Goal: Task Accomplishment & Management: Complete application form

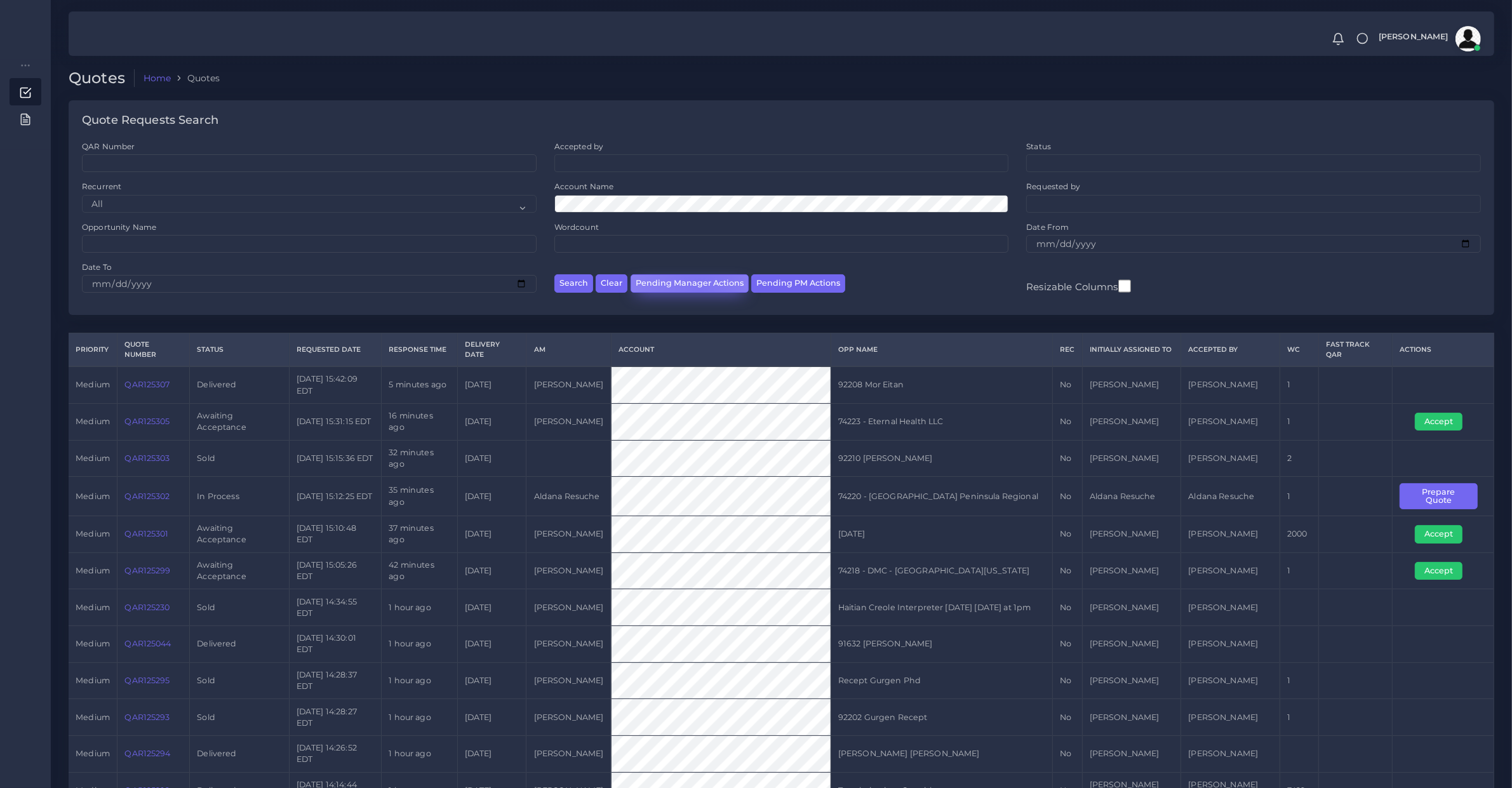
click at [700, 292] on button "Pending Manager Actions" at bounding box center [689, 284] width 118 height 18
select select "awaiting_manager_initial_review"
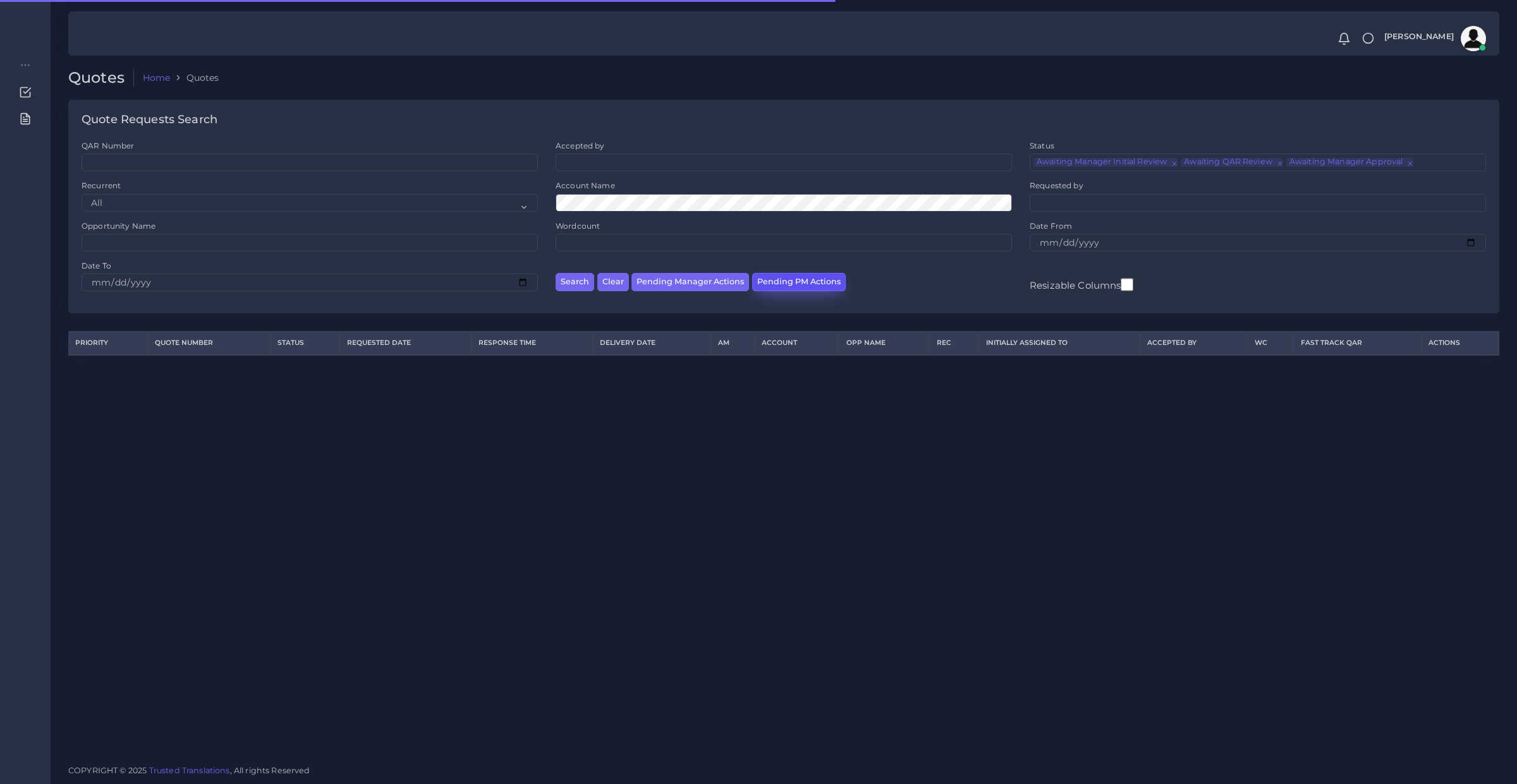
click at [757, 282] on button "Pending PM Actions" at bounding box center [798, 282] width 93 height 18
select select "awaiting_acceptance"
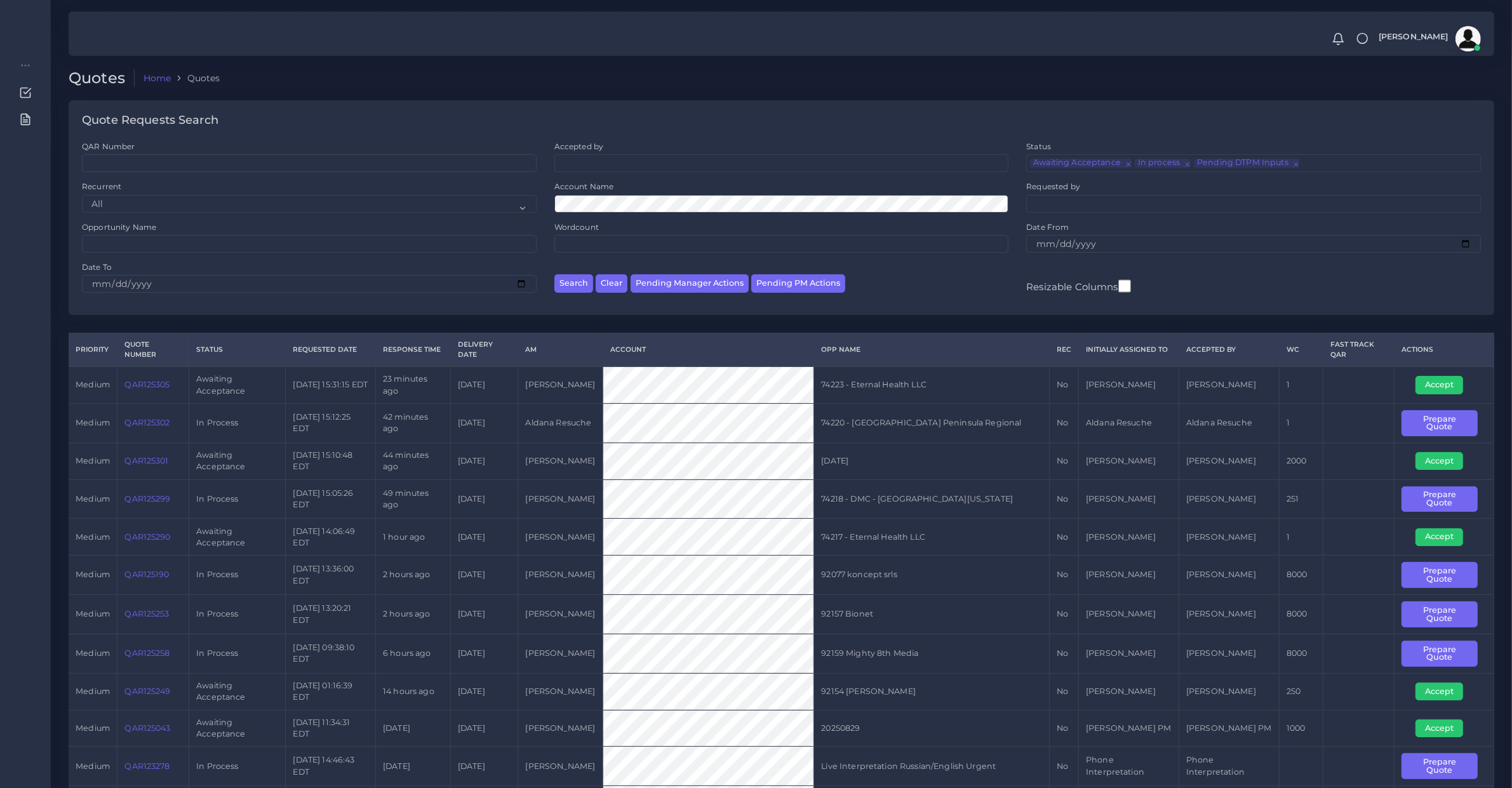
click at [164, 470] on td "QAR125301" at bounding box center [153, 461] width 72 height 37
copy link "QAR125301"
click at [141, 463] on link "QAR125301" at bounding box center [146, 460] width 44 height 9
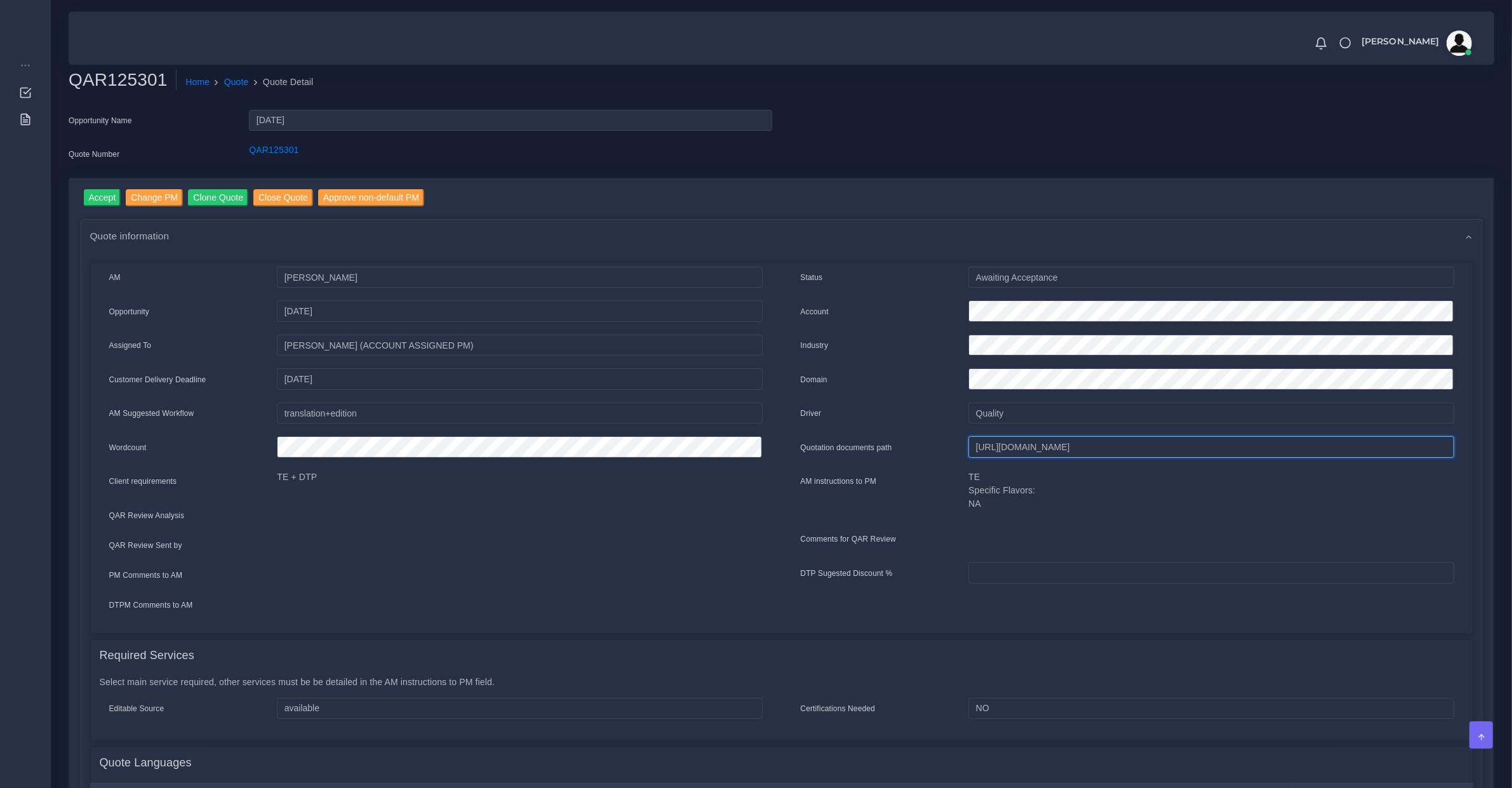
click at [1008, 440] on input "https://workdrive.zoho.com/fgoh3e43b1a1fe2124b65bedd7c3c51a0e040/teams/fgoh3e43…" at bounding box center [1212, 448] width 485 height 22
click at [1008, 440] on input "[URL][DOMAIN_NAME]" at bounding box center [1212, 448] width 485 height 22
click at [102, 178] on div "Accept Change PM Clone Quote Close Quote Approve non-default PM Quote informati…" at bounding box center [782, 668] width 1425 height 980
click at [102, 197] on input "Accept" at bounding box center [102, 197] width 38 height 17
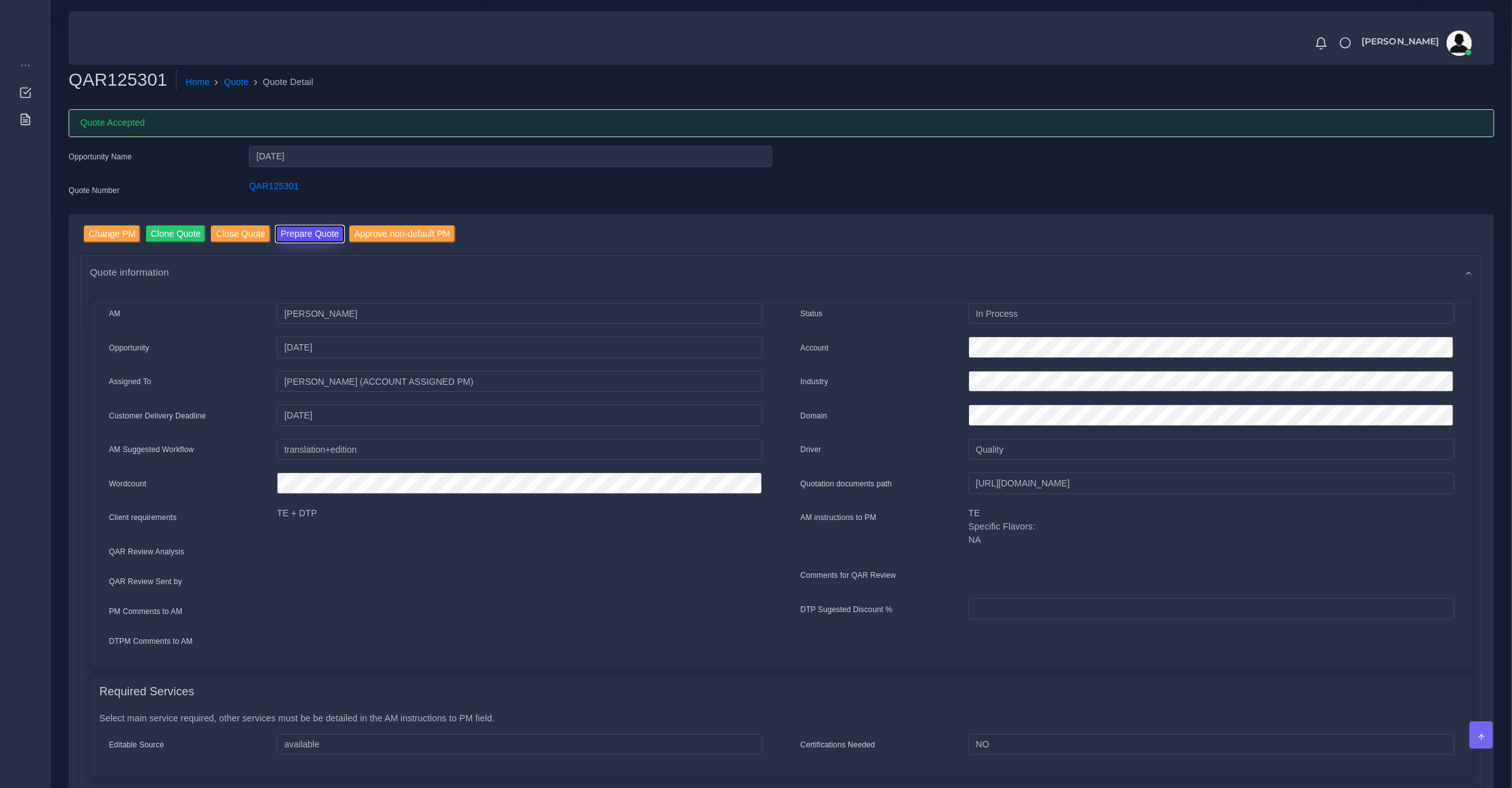
click at [308, 238] on button "Prepare Quote" at bounding box center [310, 233] width 69 height 17
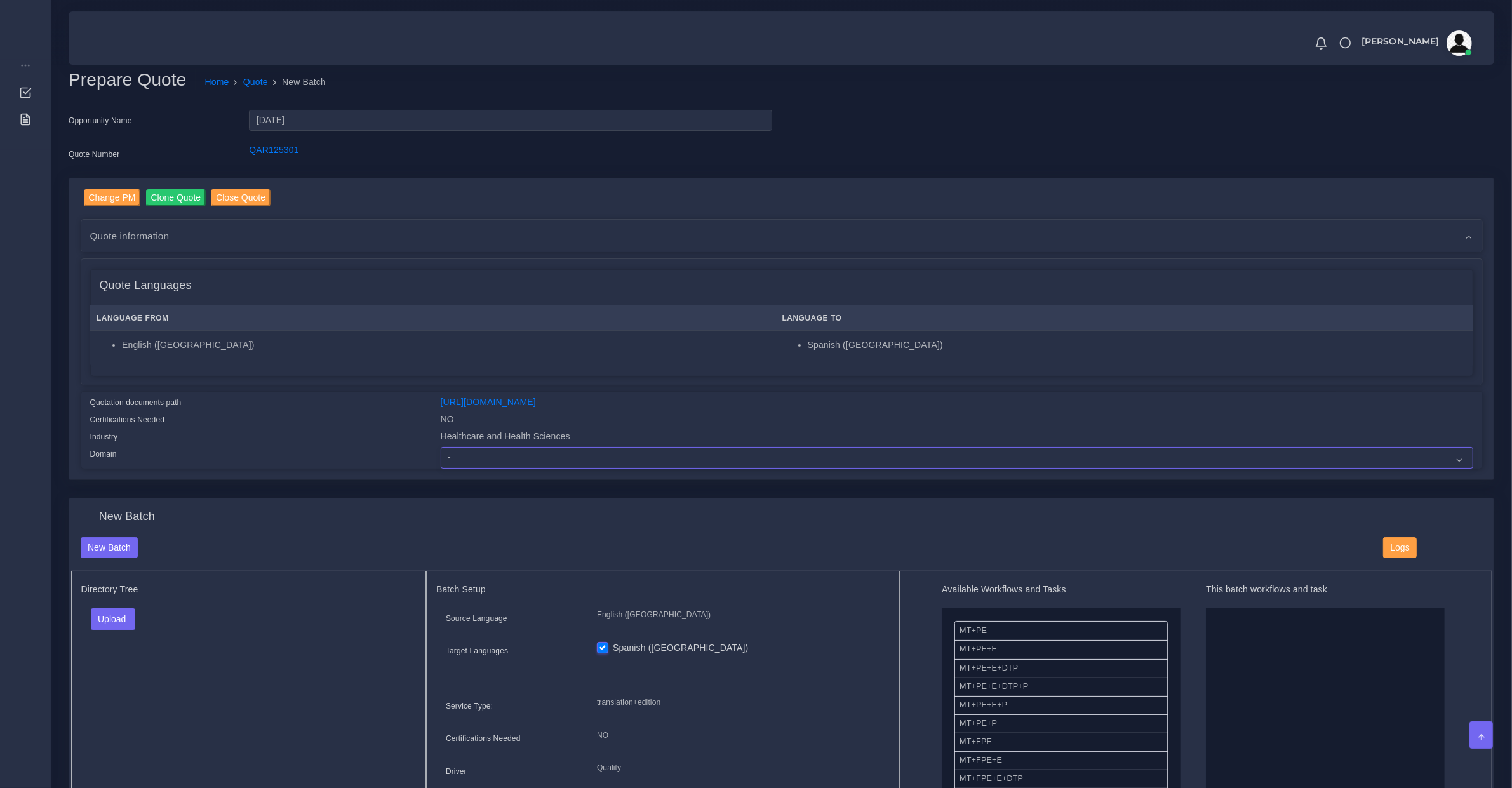
click at [520, 451] on select "- Advertising and Media Agriculture, Forestry and Fishing Architecture, Buildin…" at bounding box center [957, 458] width 1033 height 22
select select "Healthcare and Health Sciences"
click at [441, 447] on select "- Advertising and Media Agriculture, Forestry and Fishing Architecture, Buildin…" at bounding box center [957, 458] width 1033 height 22
click at [126, 608] on button "Upload" at bounding box center [114, 619] width 45 height 22
click at [128, 664] on label "Files" at bounding box center [135, 667] width 88 height 16
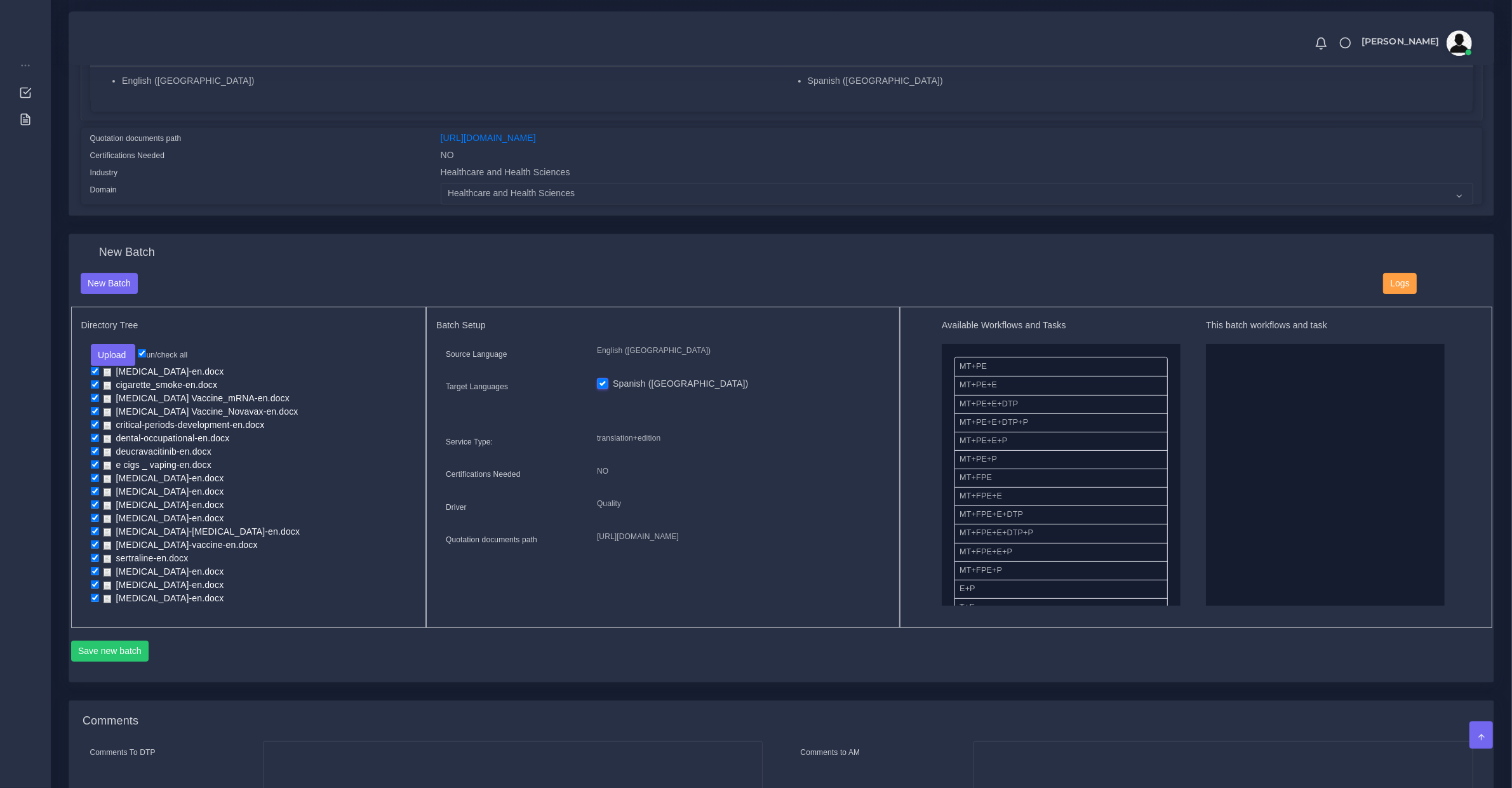
drag, startPoint x: 998, startPoint y: 473, endPoint x: 1397, endPoint y: 508, distance: 400.5
drag, startPoint x: 1272, startPoint y: 505, endPoint x: 1443, endPoint y: 502, distance: 171.0
click at [129, 652] on button "Save new batch" at bounding box center [110, 652] width 78 height 22
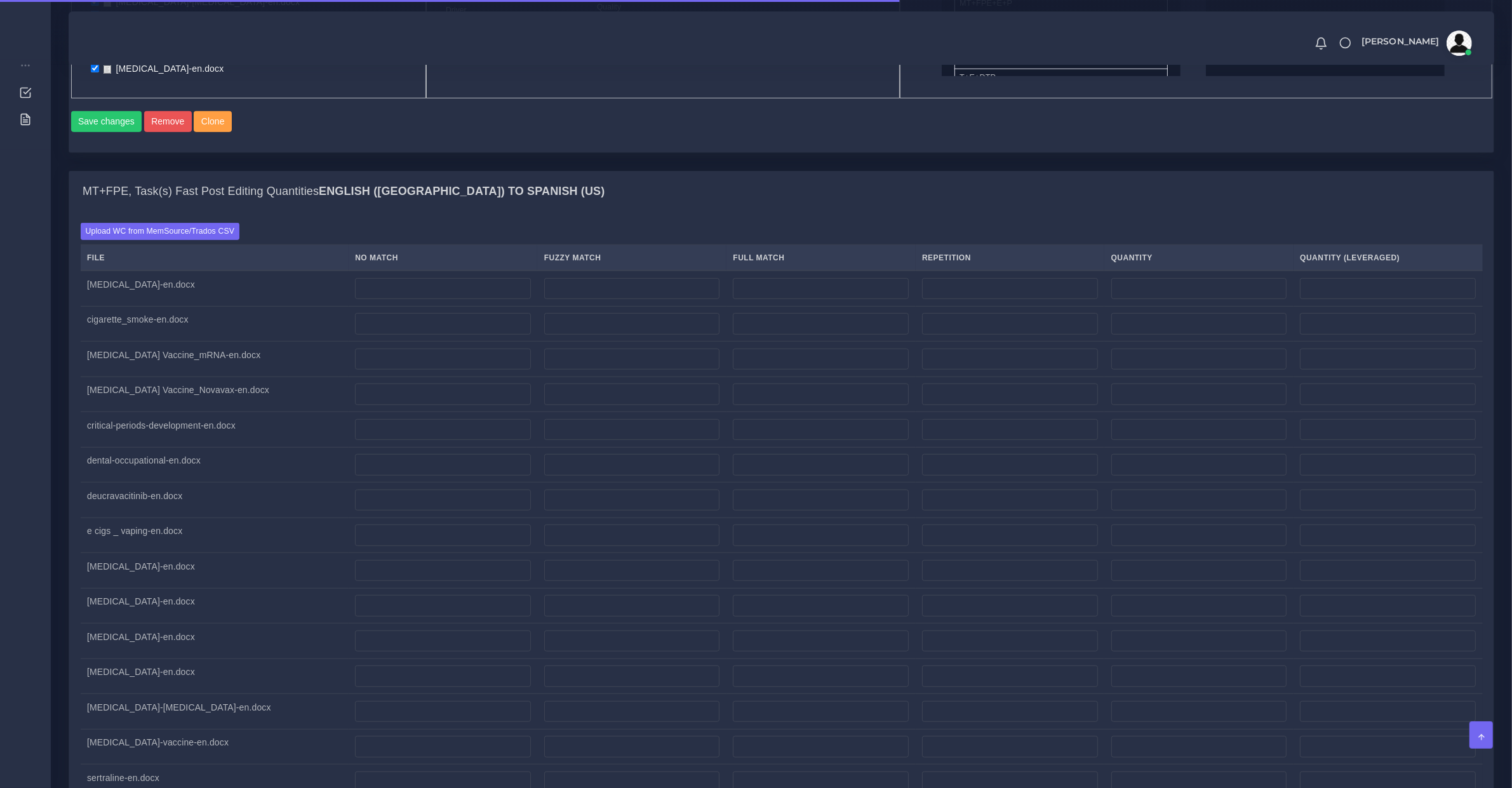
scroll to position [926, 0]
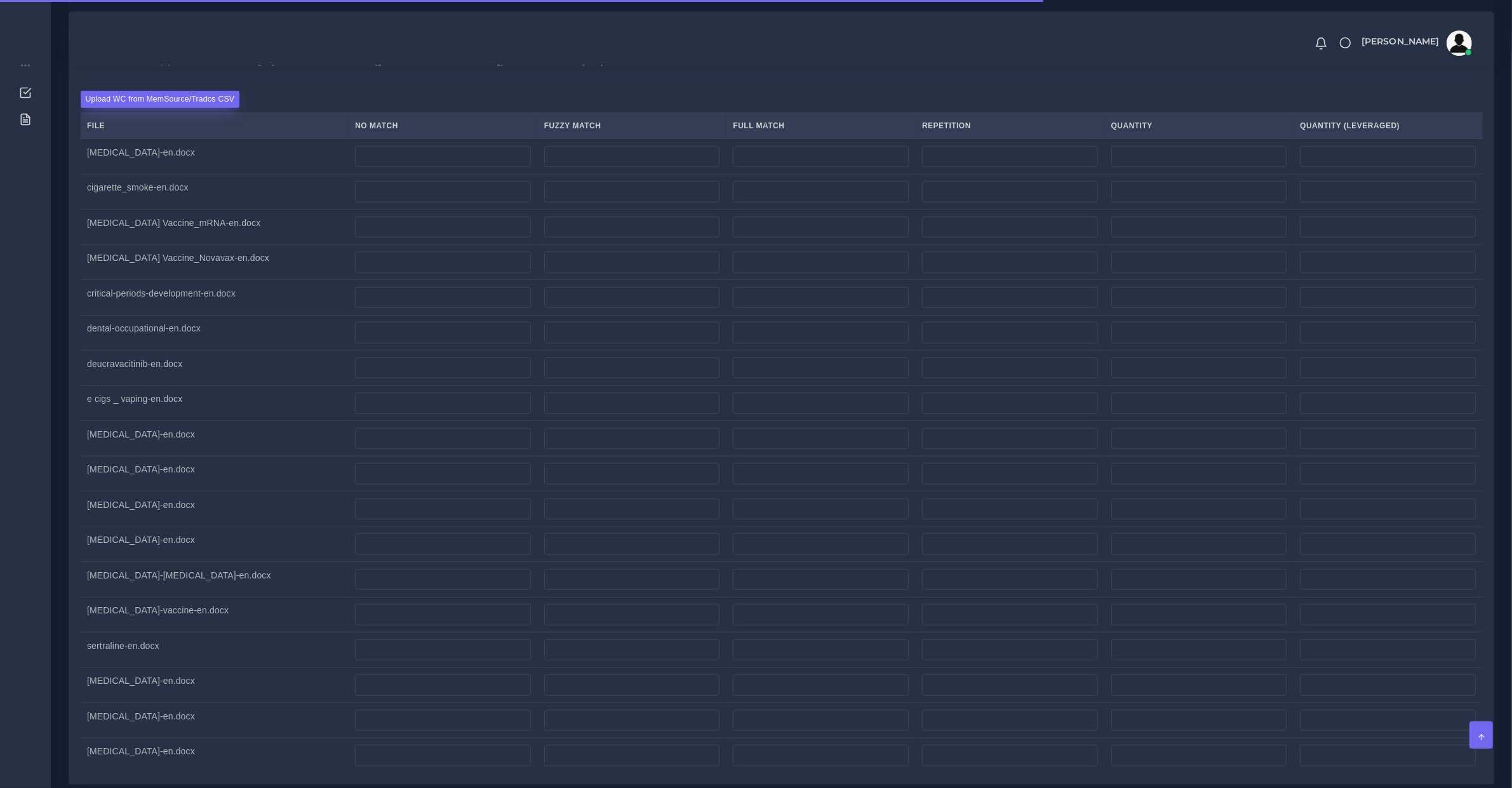
click at [164, 108] on label "Upload WC from MemSource/Trados CSV" at bounding box center [160, 100] width 160 height 17
click at [0, 0] on input "Upload WC from MemSource/Trados CSV" at bounding box center [0, 0] width 0 height 0
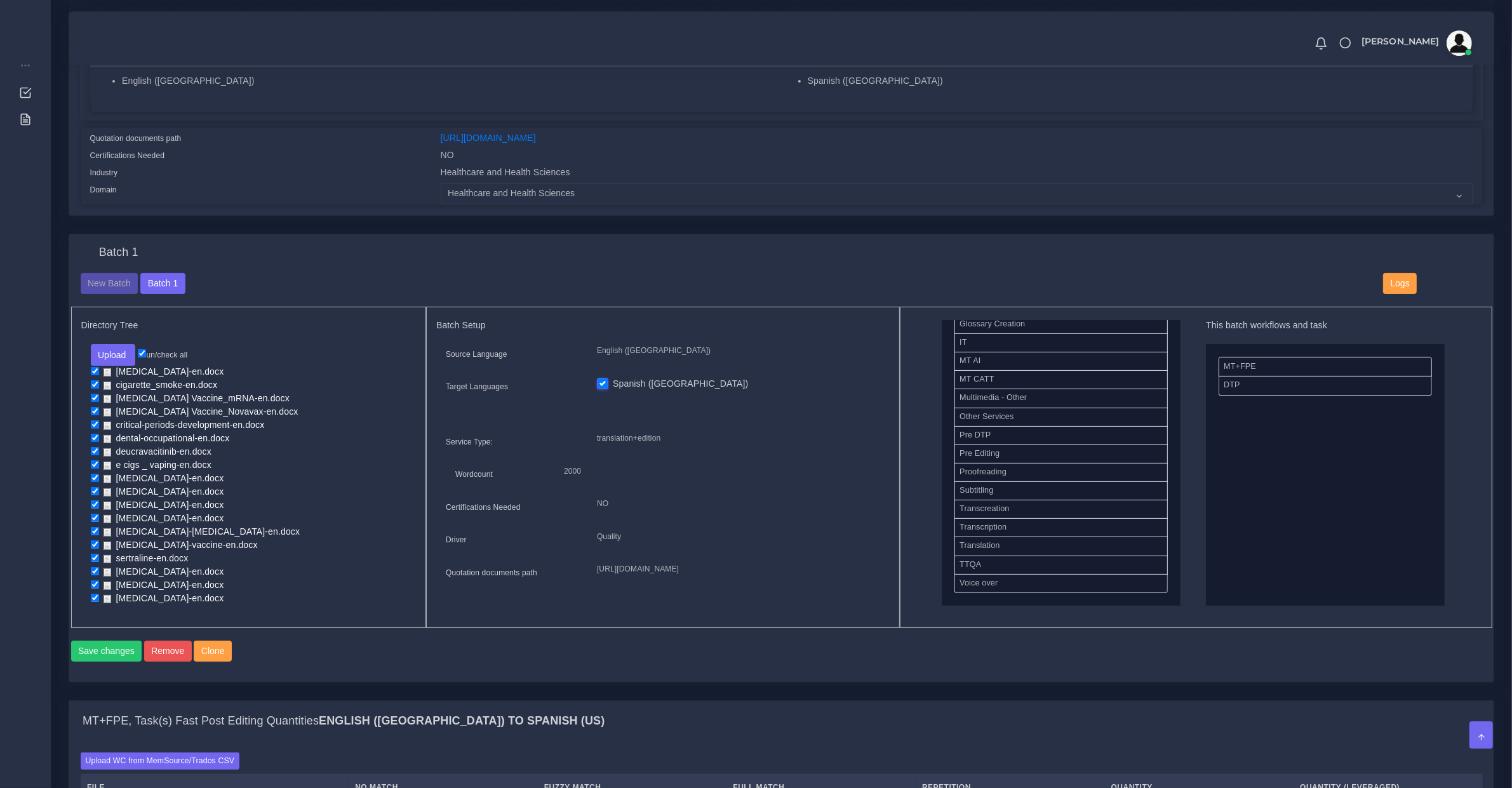
scroll to position [566, 0]
drag, startPoint x: 1001, startPoint y: 565, endPoint x: 1278, endPoint y: 382, distance: 332.0
click at [136, 651] on button "Save changes" at bounding box center [106, 652] width 71 height 22
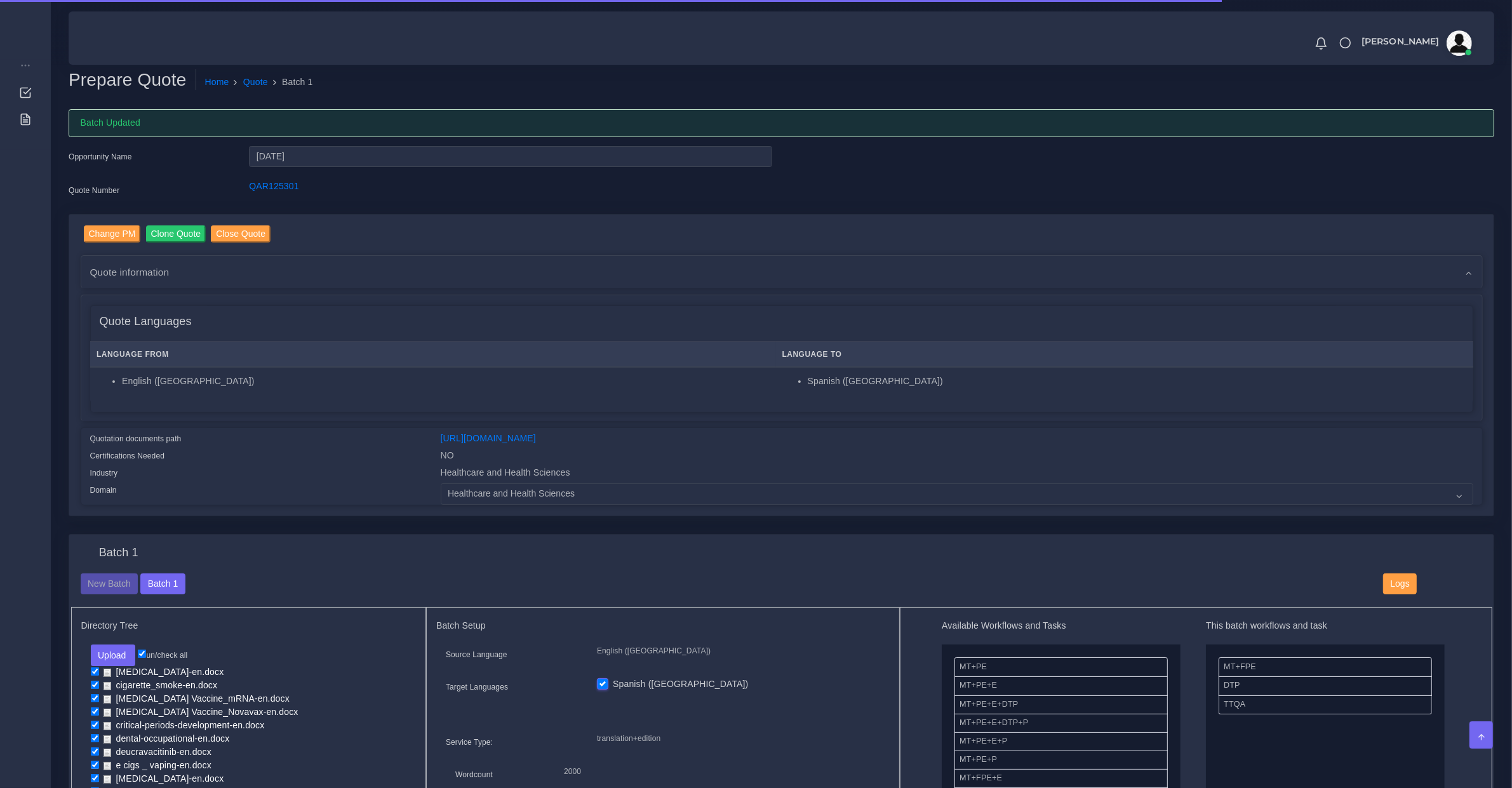
scroll to position [794, 0]
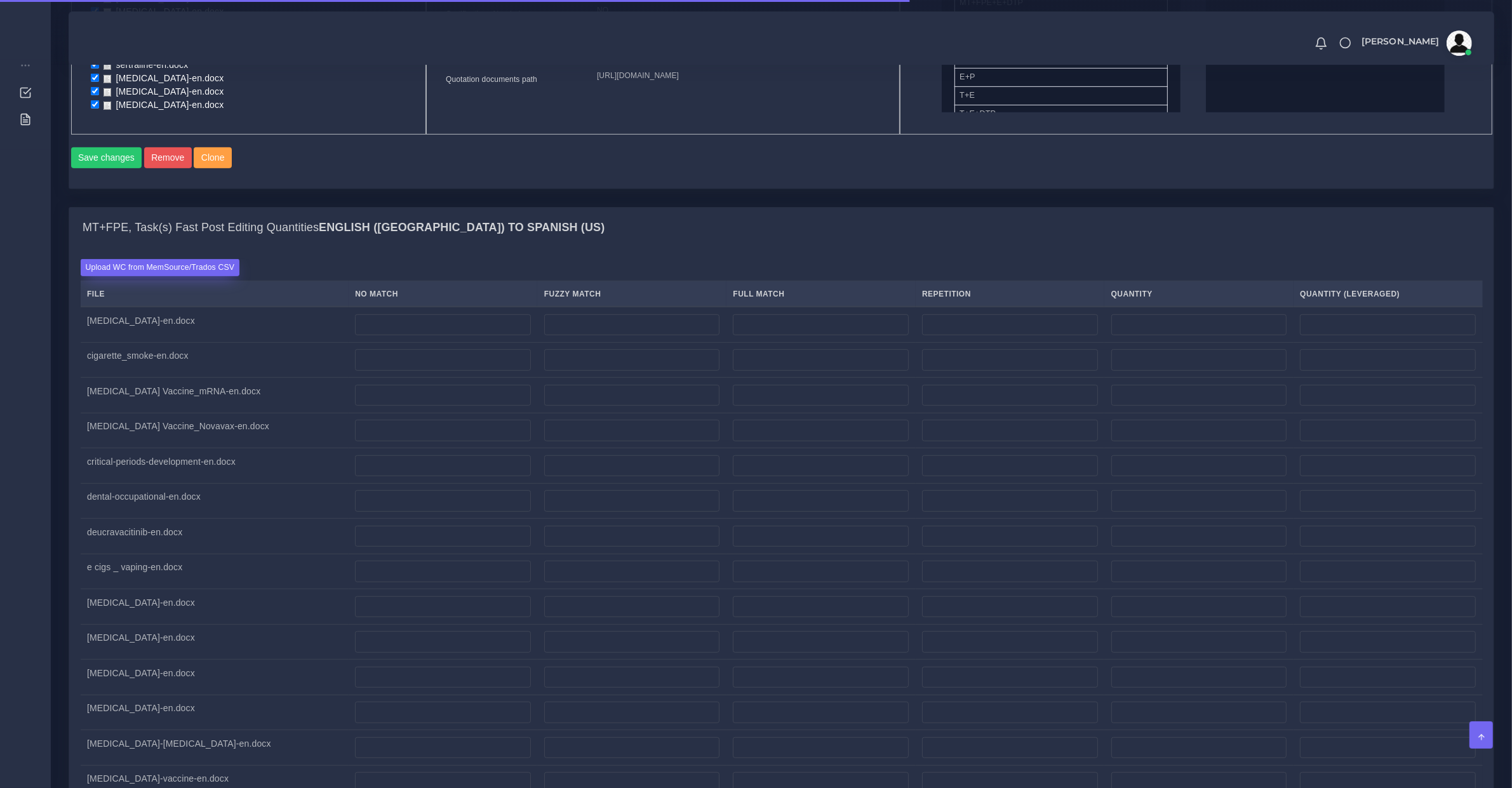
click at [168, 267] on label "Upload WC from MemSource/Trados CSV" at bounding box center [160, 268] width 160 height 17
click at [0, 0] on input "Upload WC from MemSource/Trados CSV" at bounding box center [0, 0] width 0 height 0
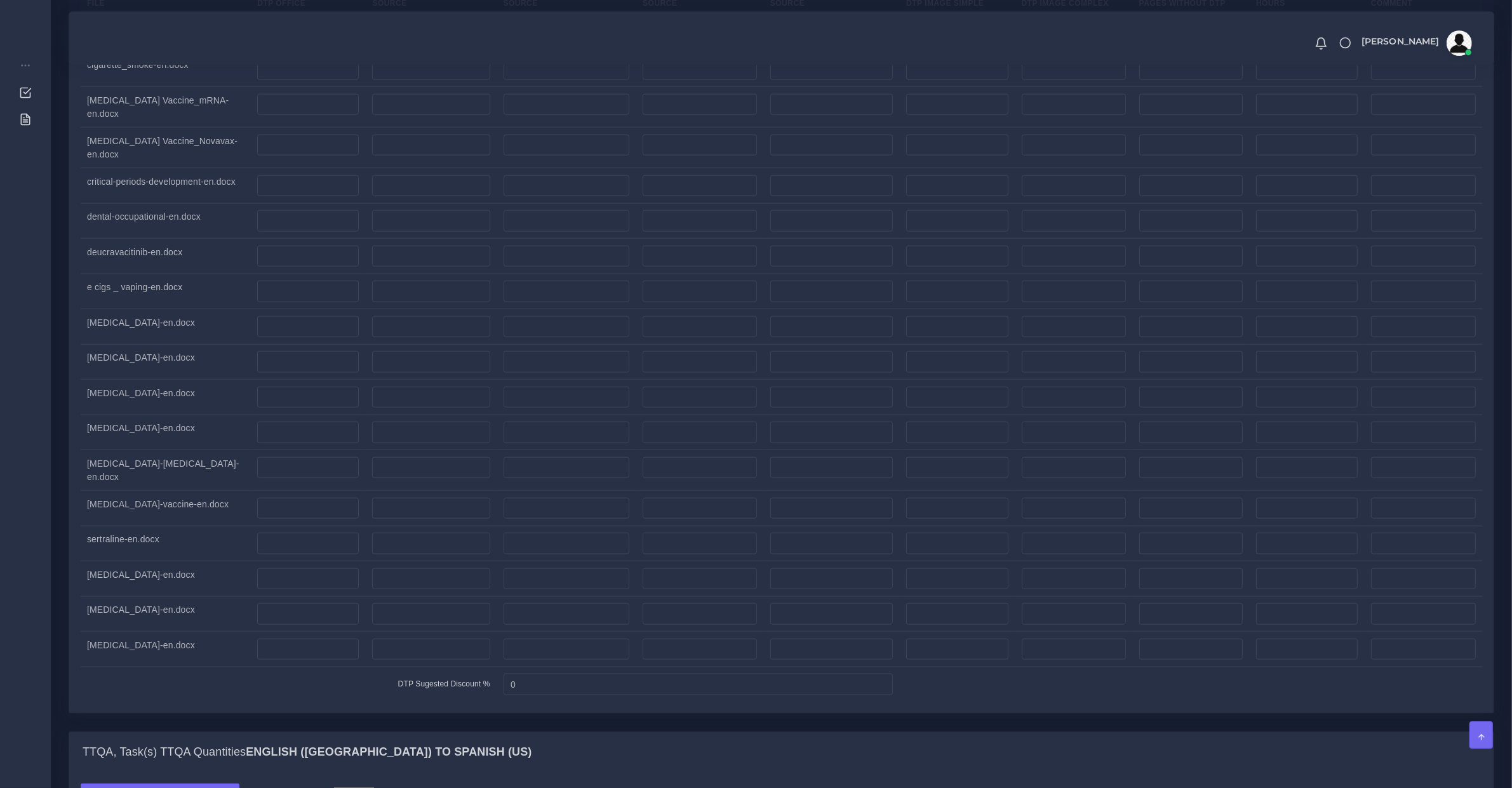
scroll to position [1594, 0]
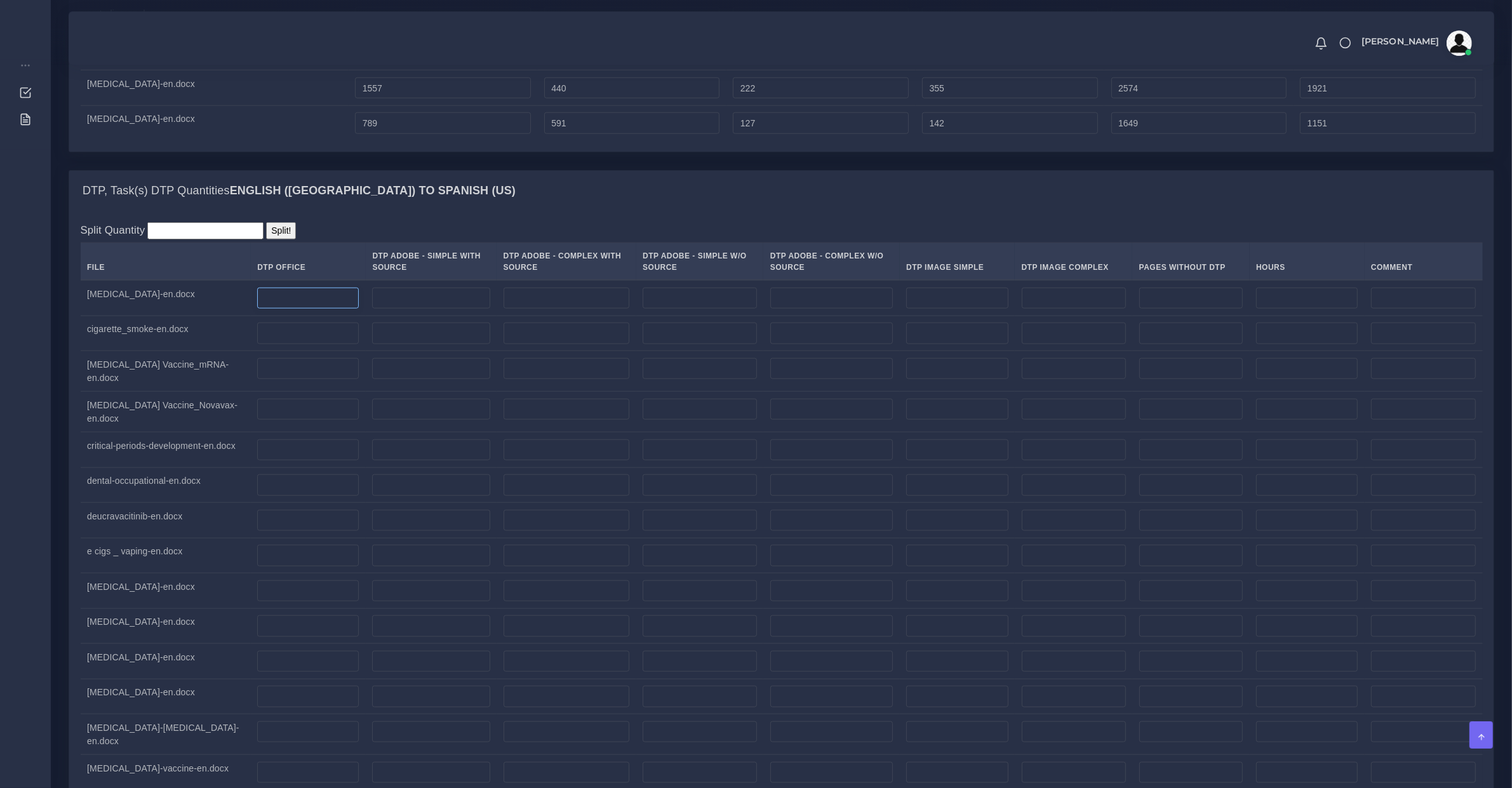
click at [291, 299] on input "number" at bounding box center [307, 299] width 101 height 22
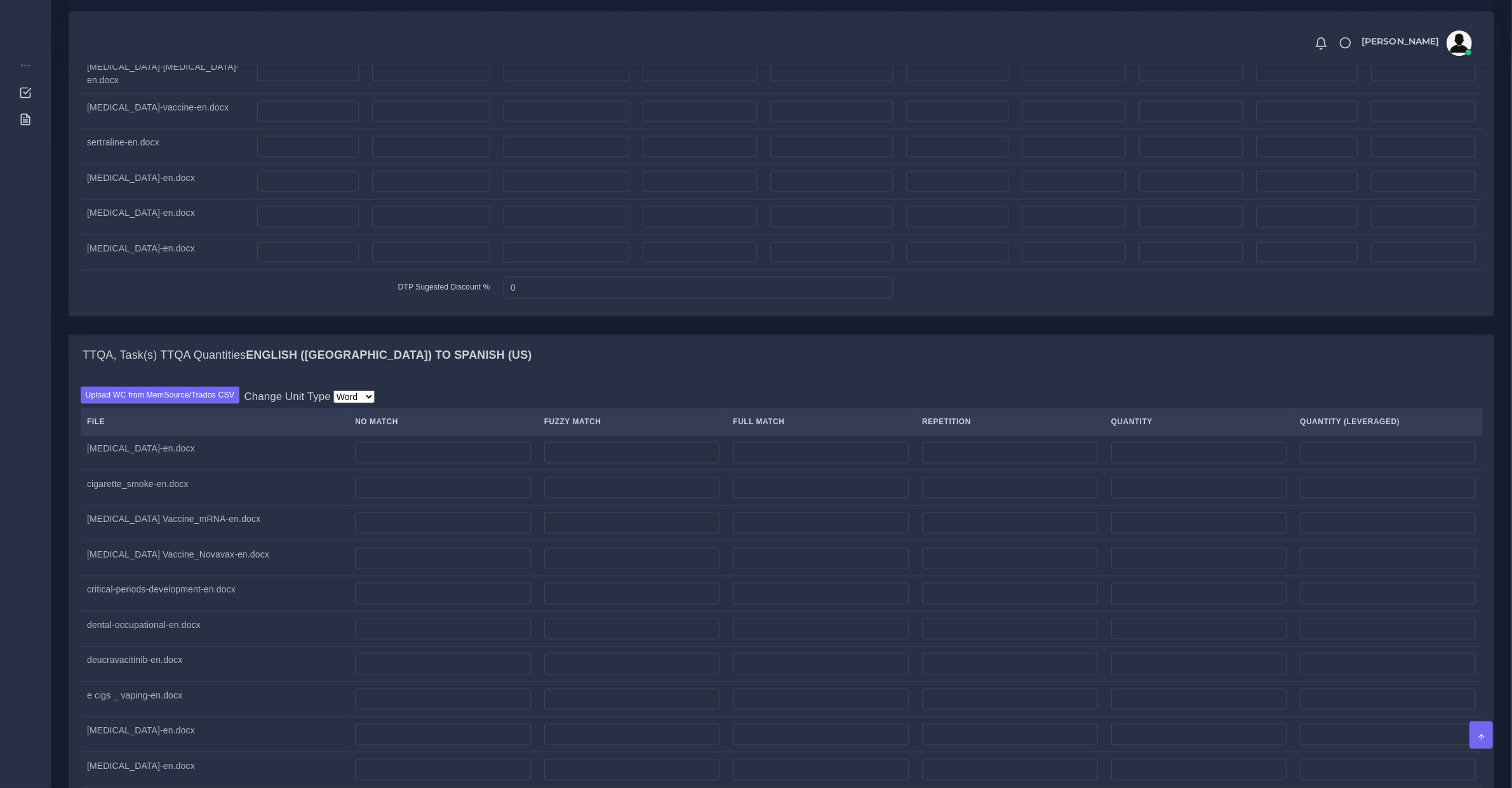
click at [281, 270] on td at bounding box center [308, 253] width 115 height 36
click at [275, 264] on input "number" at bounding box center [307, 253] width 101 height 22
type input "4"
click at [276, 228] on input "number" at bounding box center [307, 217] width 101 height 22
type input "3"
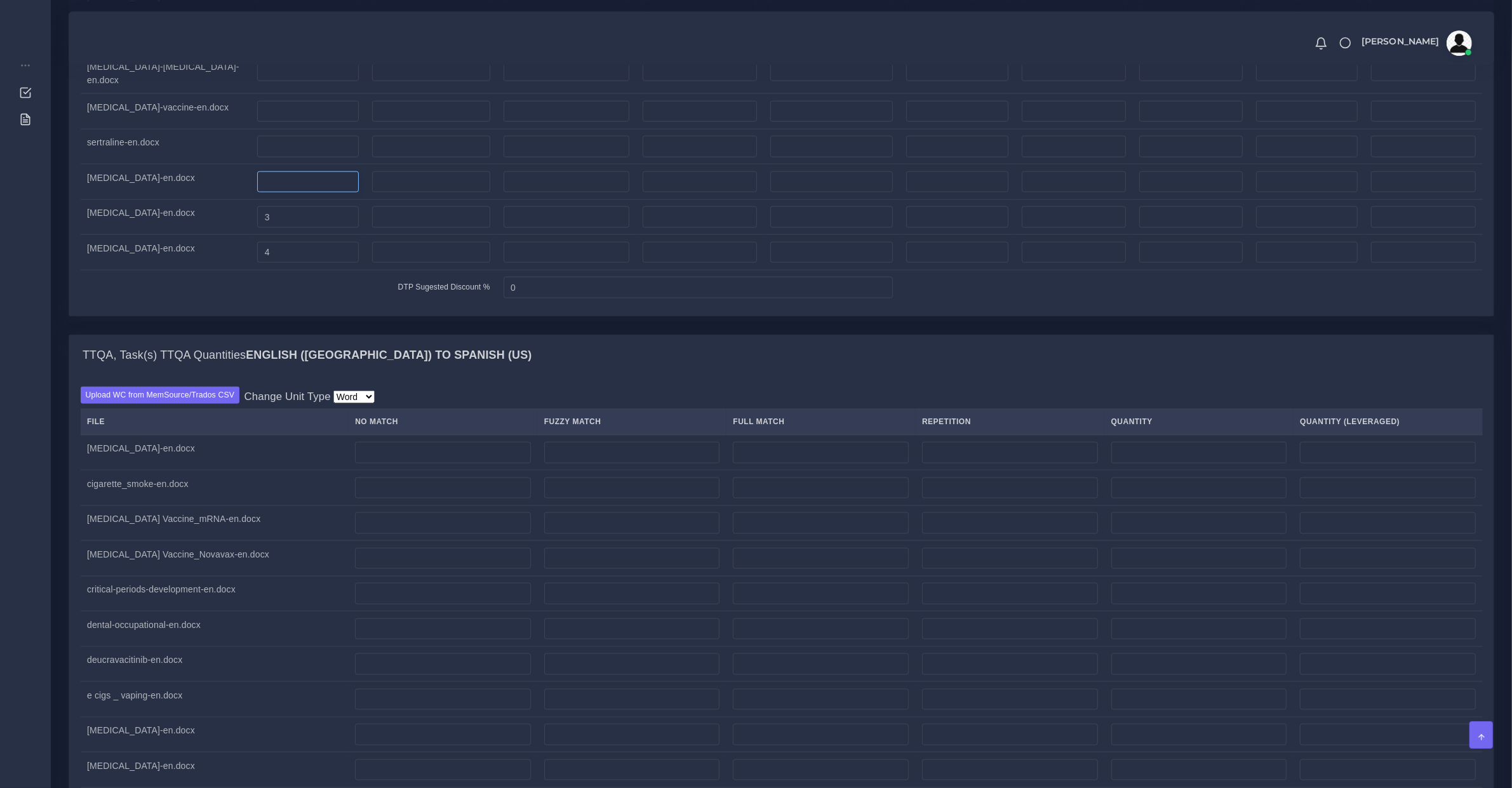
click at [257, 191] on input "number" at bounding box center [307, 182] width 101 height 22
type input "3"
click at [257, 157] on input "number" at bounding box center [307, 146] width 101 height 22
type input "3"
click at [272, 110] on input "number" at bounding box center [307, 112] width 101 height 22
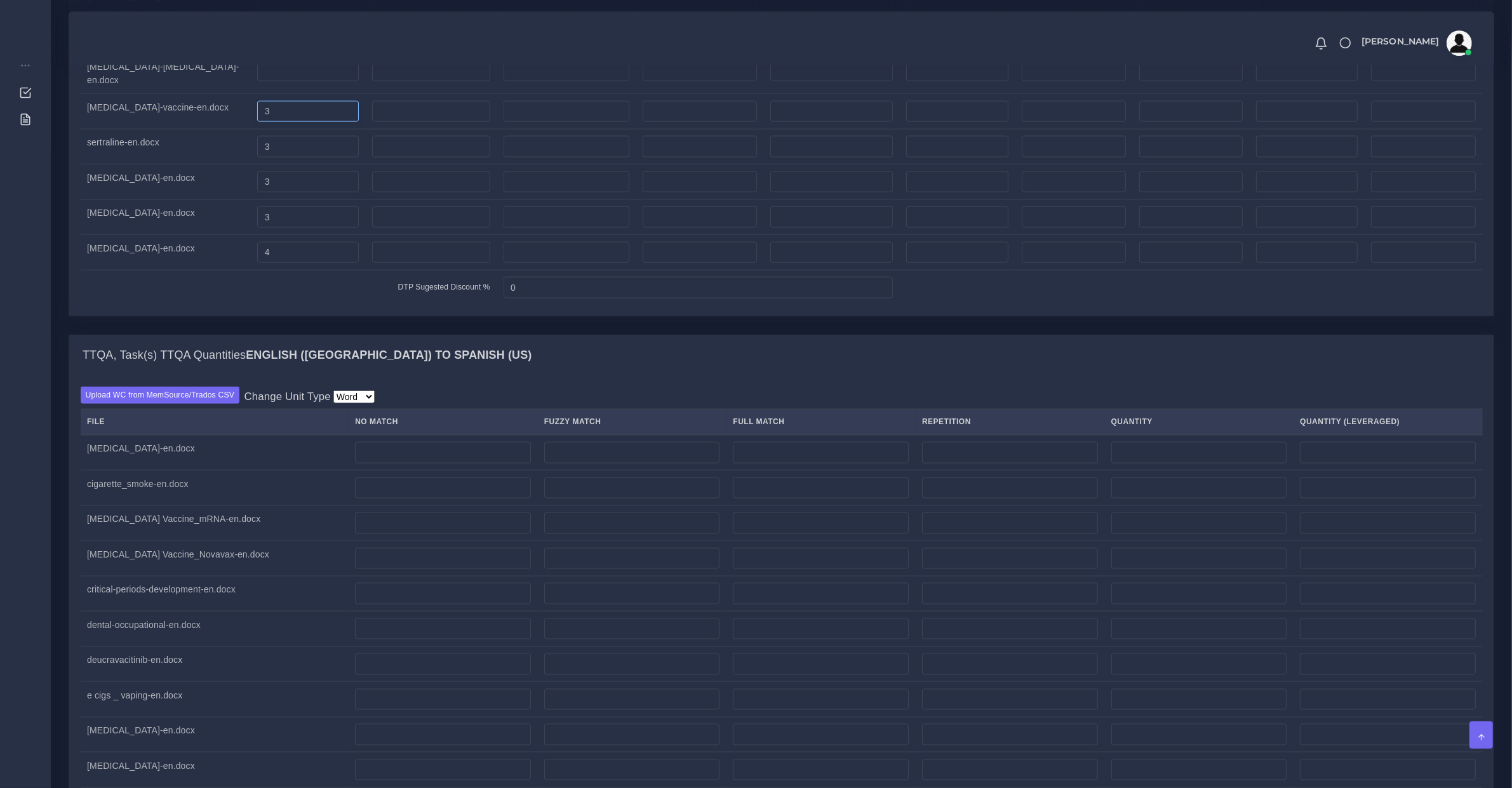
type input "3"
click at [268, 82] on input "number" at bounding box center [307, 71] width 101 height 22
type input "6"
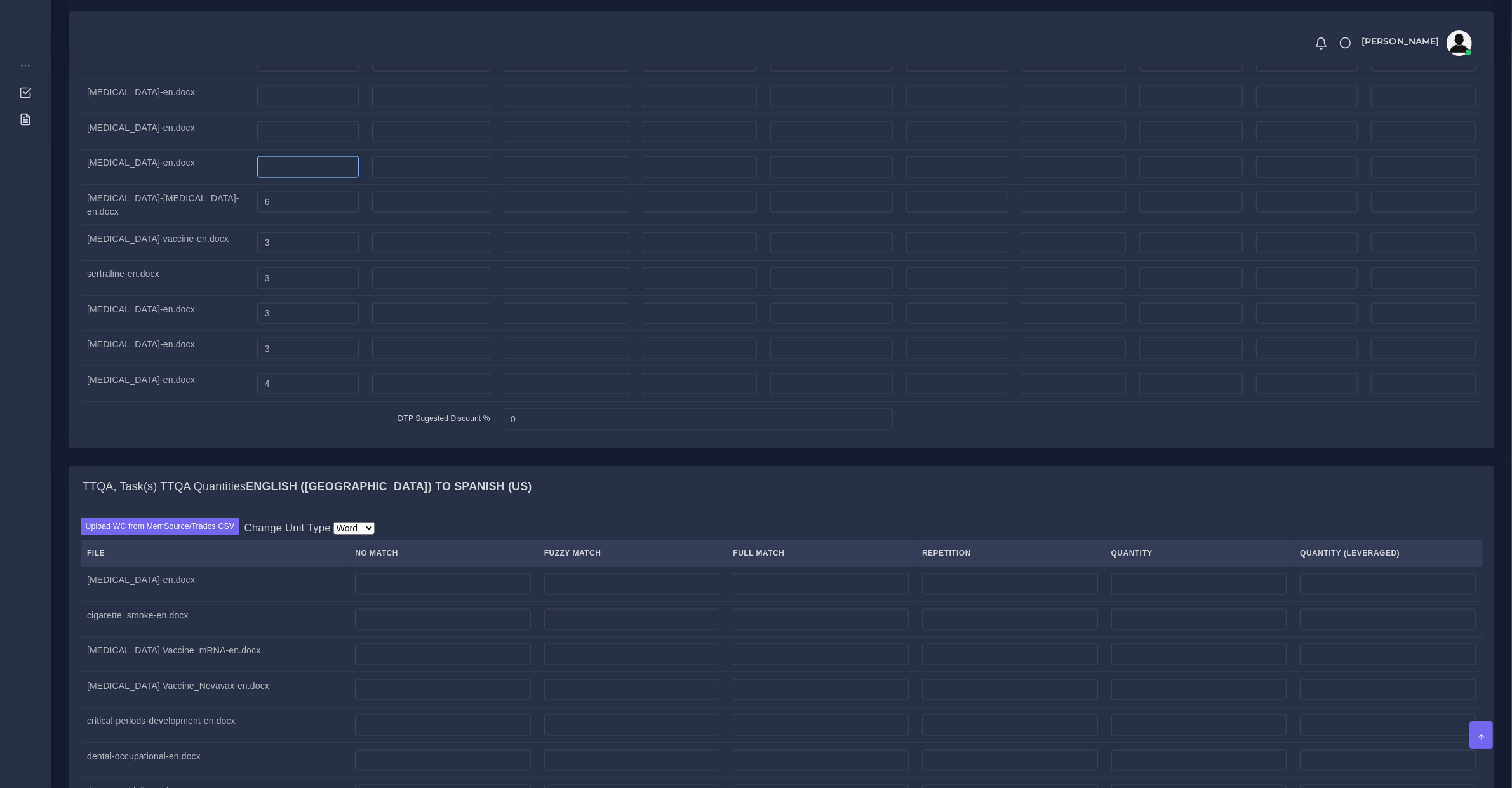
click at [267, 176] on input "number" at bounding box center [307, 167] width 101 height 22
type input "2"
click at [264, 136] on input "number" at bounding box center [307, 132] width 101 height 22
type input "4"
click at [264, 104] on input "number" at bounding box center [307, 96] width 101 height 22
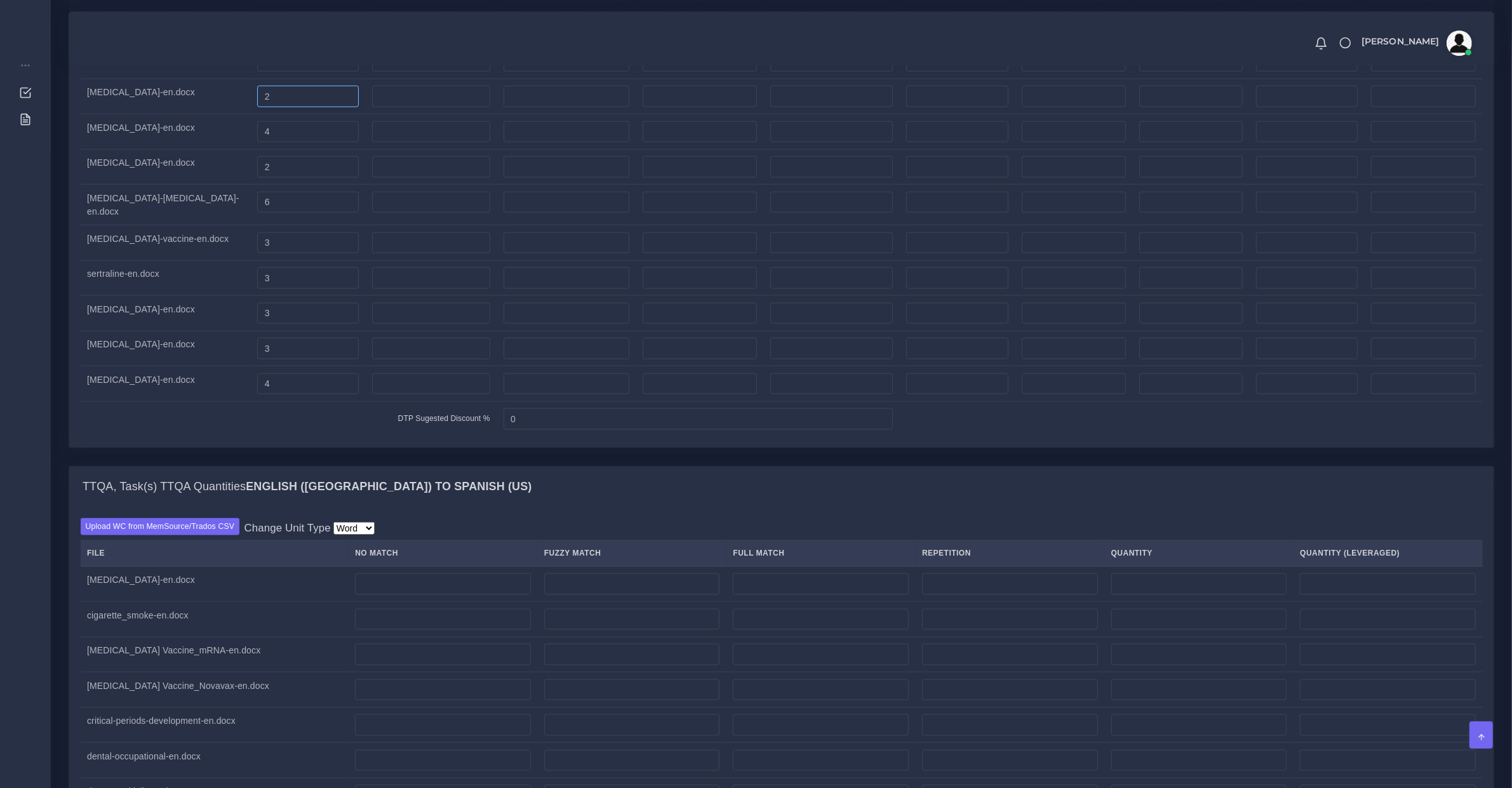
type input "2"
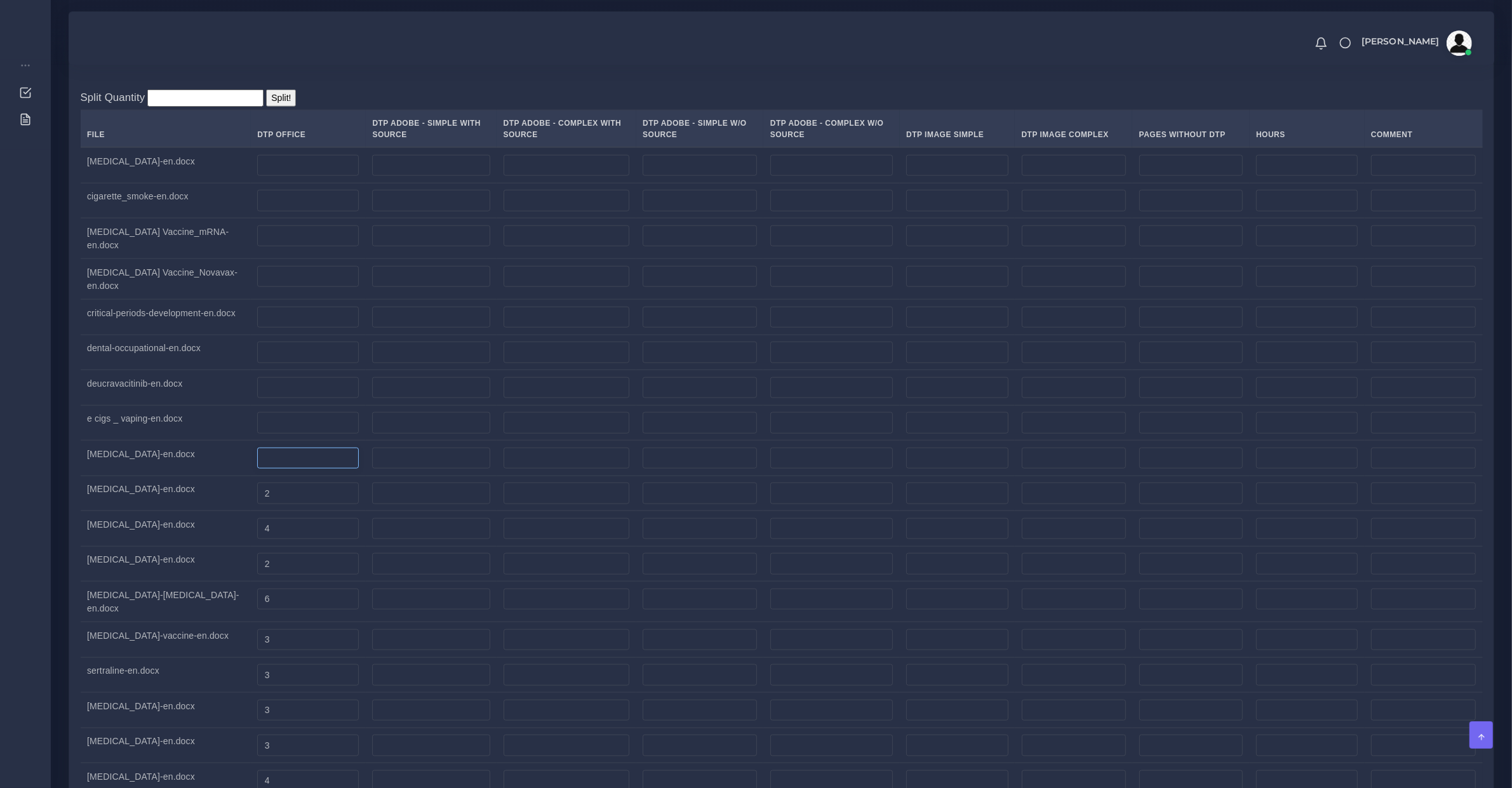
click at [257, 469] on input "number" at bounding box center [307, 458] width 101 height 22
type input "4"
drag, startPoint x: 283, startPoint y: 429, endPoint x: 260, endPoint y: 376, distance: 57.8
click at [281, 429] on input "number" at bounding box center [307, 423] width 101 height 22
type input "3"
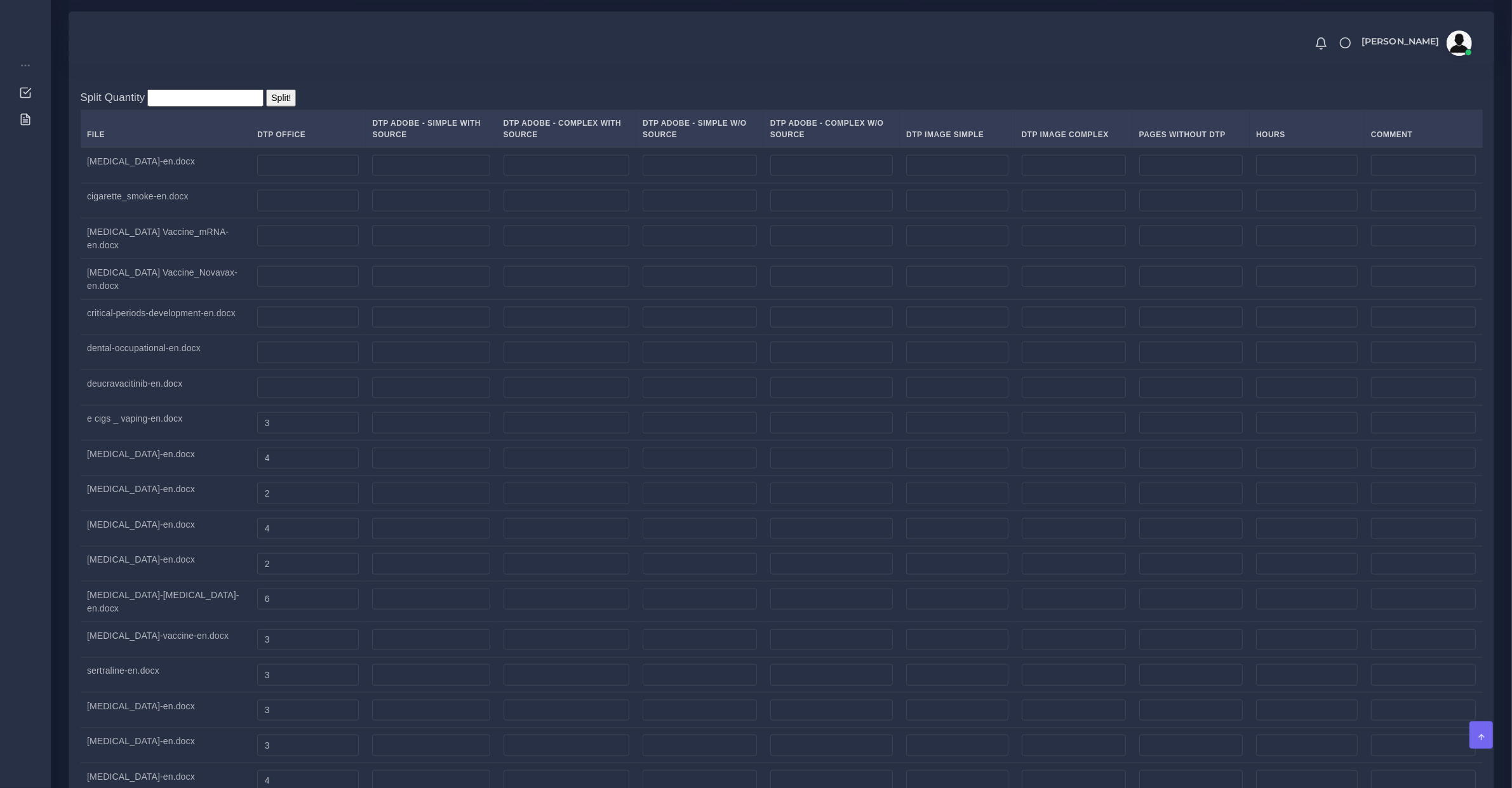
click at [260, 371] on td at bounding box center [308, 352] width 115 height 36
click at [260, 385] on input "number" at bounding box center [307, 388] width 101 height 22
type input "2"
click at [305, 357] on input "number" at bounding box center [307, 352] width 101 height 22
type input "4"
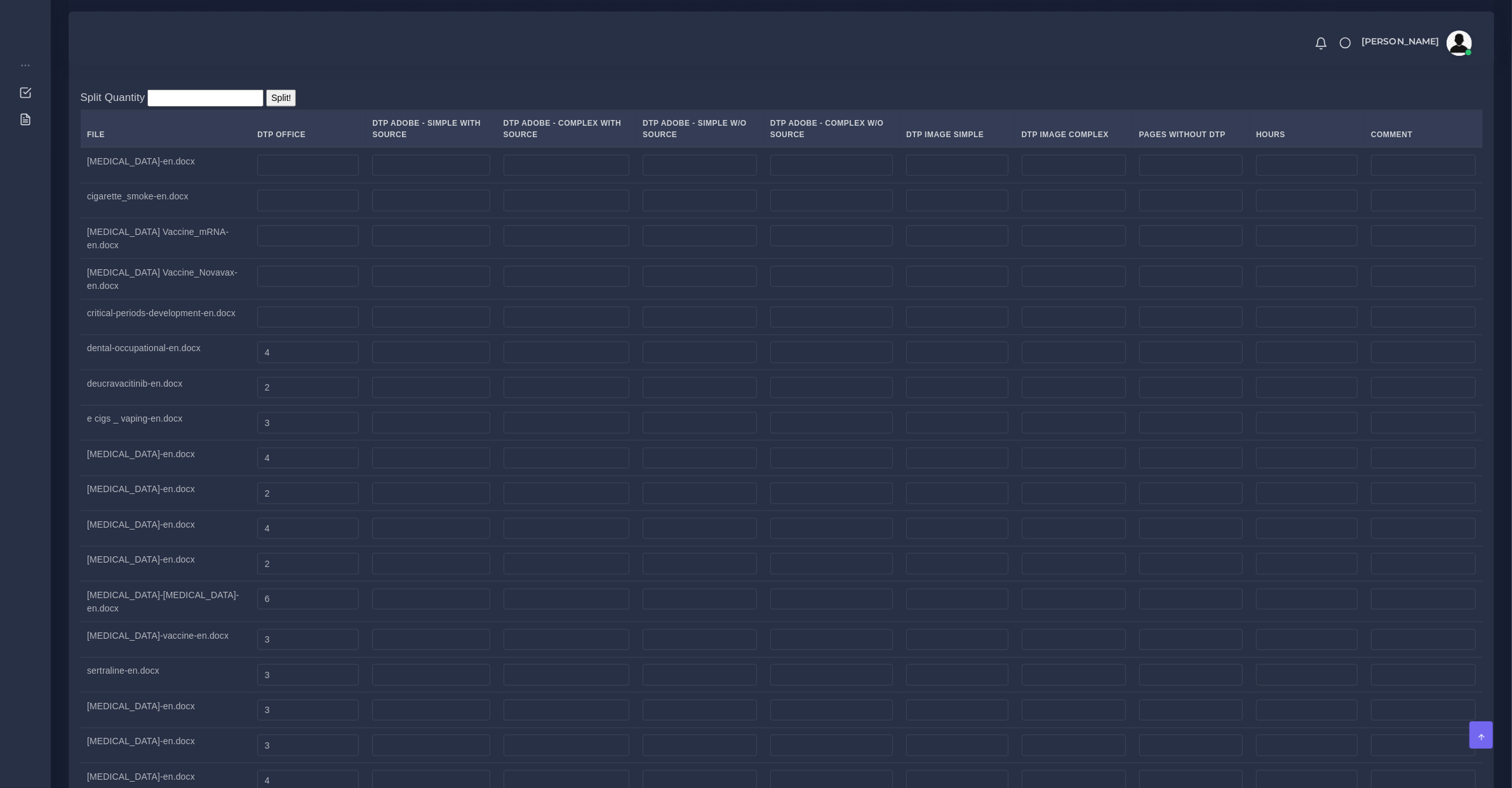
click at [273, 306] on td at bounding box center [308, 317] width 115 height 36
click at [272, 311] on input "number" at bounding box center [307, 318] width 101 height 22
type input "3"
click at [272, 292] on td at bounding box center [308, 279] width 115 height 41
click at [264, 274] on input "number" at bounding box center [307, 277] width 101 height 22
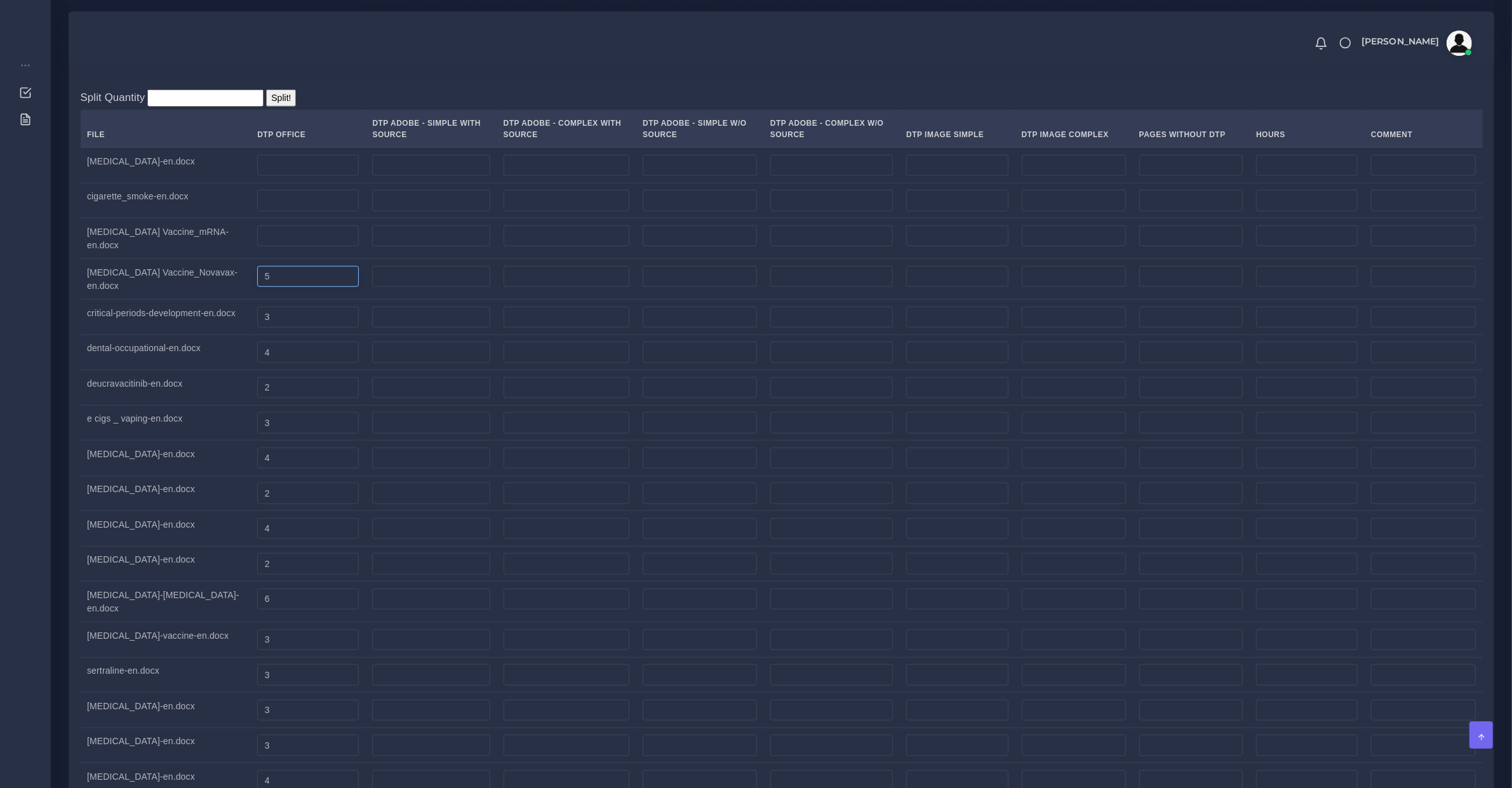
type input "5"
click at [263, 243] on input "number" at bounding box center [307, 236] width 101 height 22
type input "7"
click at [296, 212] on input "number" at bounding box center [307, 201] width 101 height 22
type input "6"
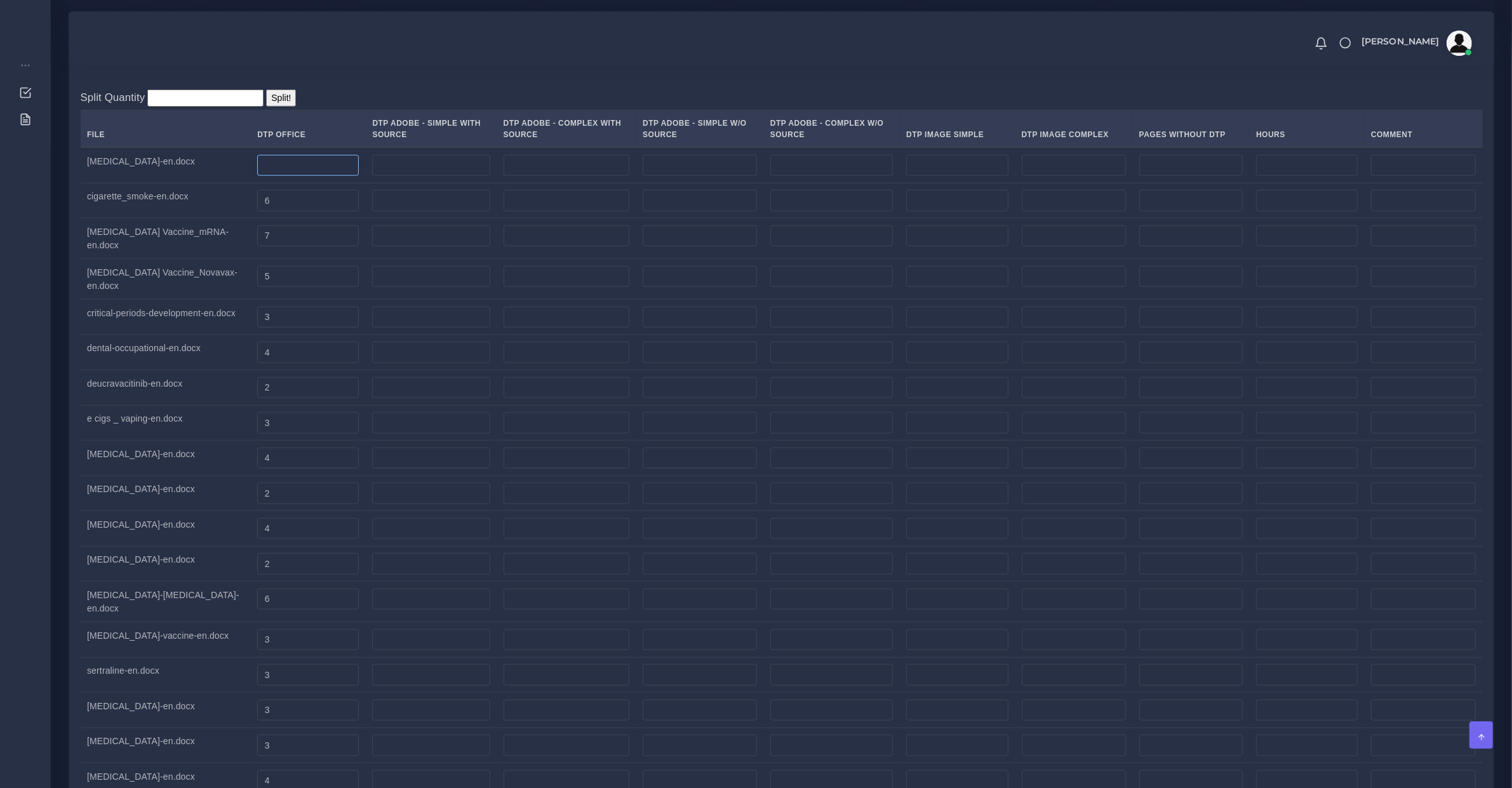
click at [300, 167] on input "number" at bounding box center [307, 166] width 101 height 22
type input "4"
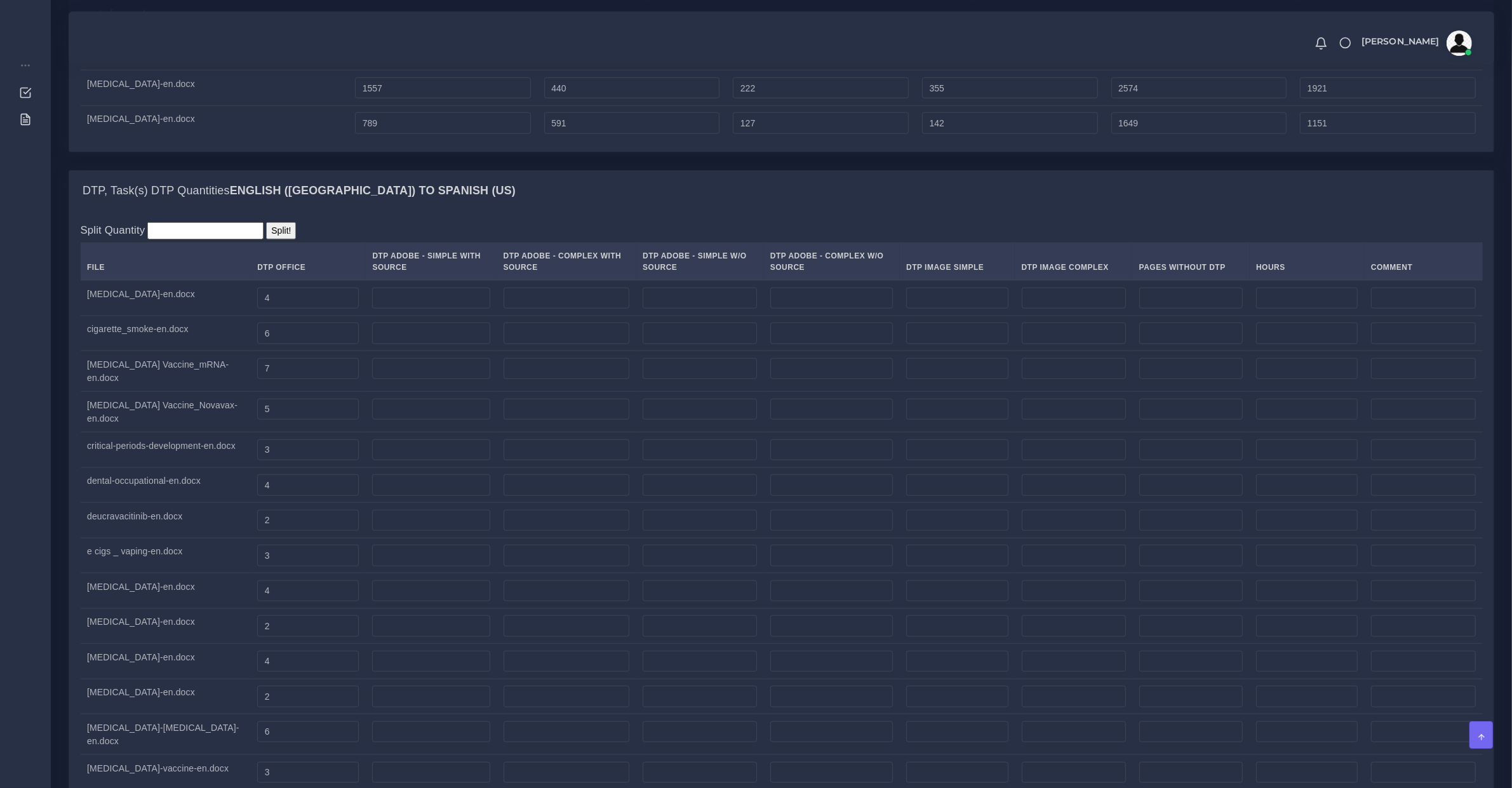
drag, startPoint x: 204, startPoint y: 233, endPoint x: 212, endPoint y: 241, distance: 11.3
click at [207, 237] on input "number" at bounding box center [205, 231] width 116 height 17
click at [216, 239] on input "number" at bounding box center [205, 231] width 116 height 17
type input "1"
click at [267, 237] on input "Split!" at bounding box center [281, 231] width 30 height 17
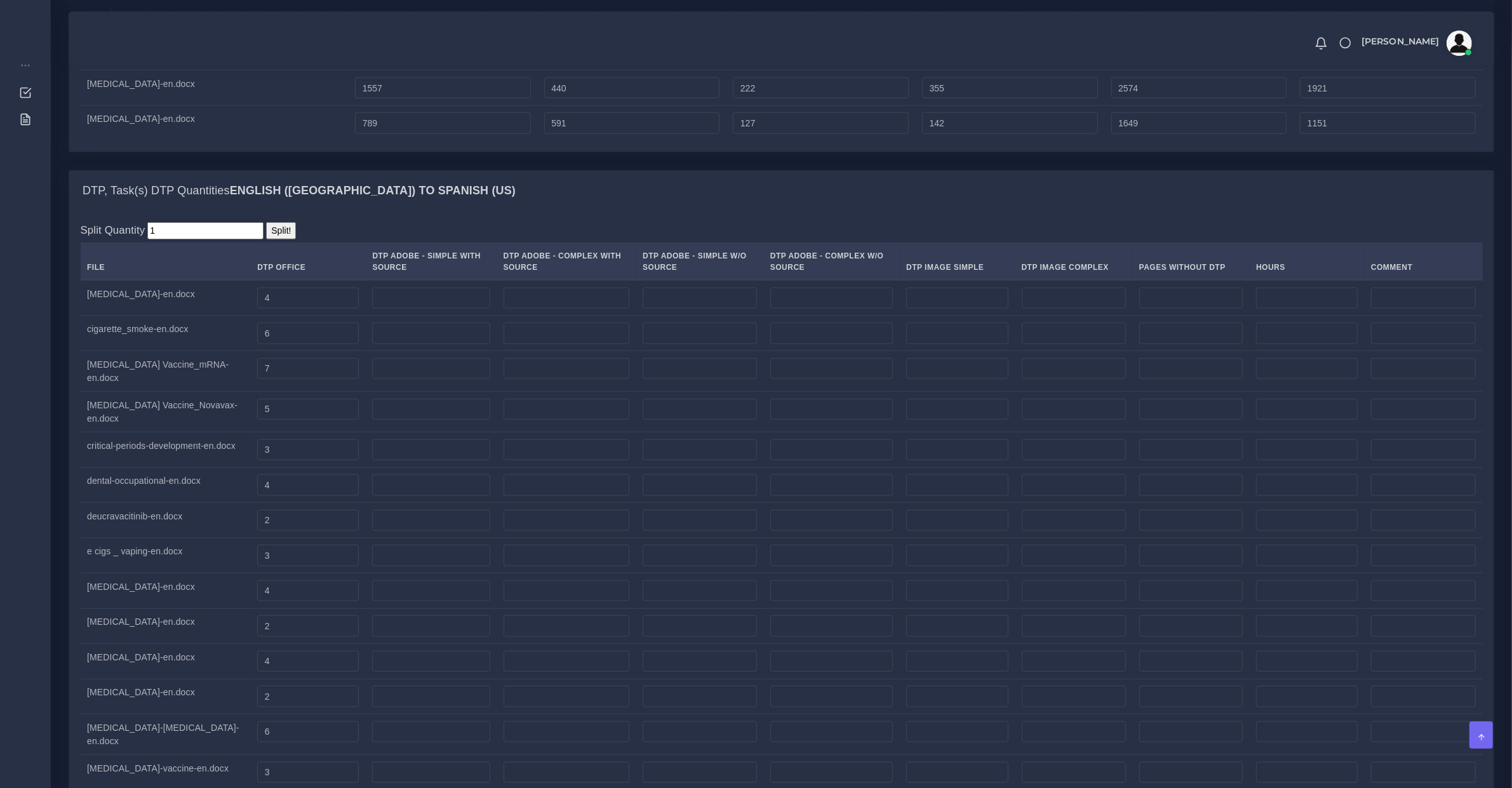
type input "0.15"
type input "0.05"
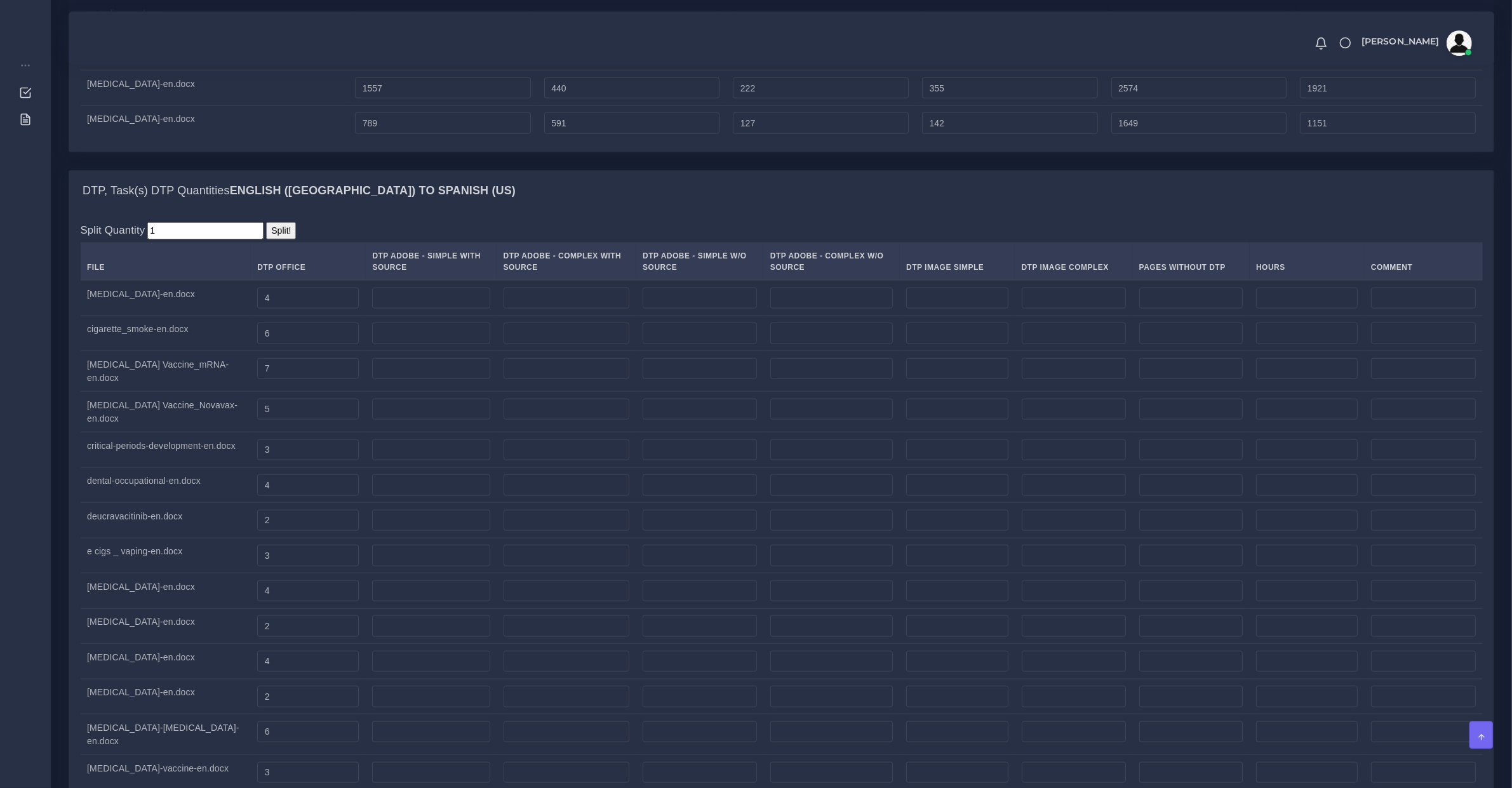
type input "0.05"
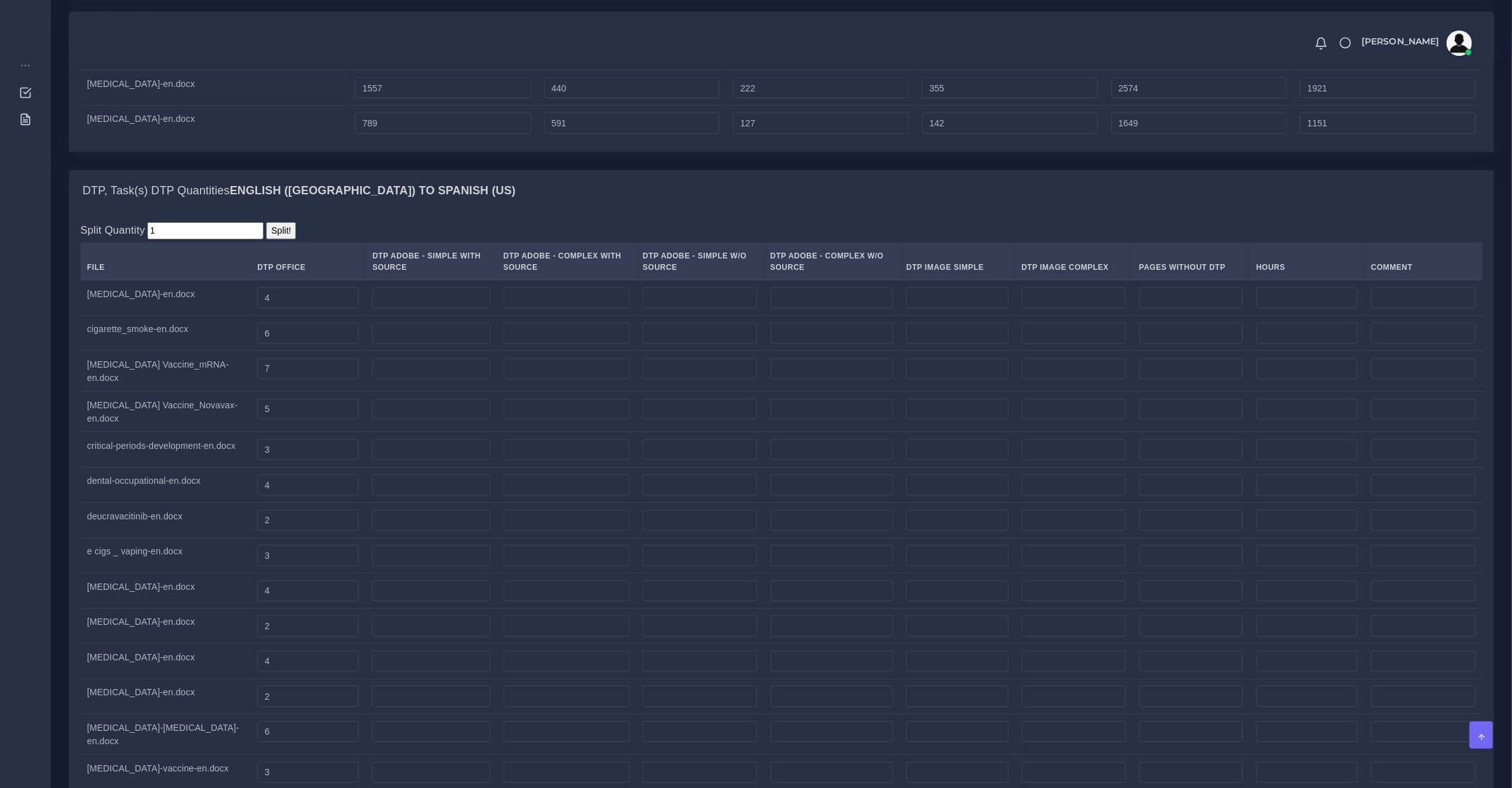
type input "0.05"
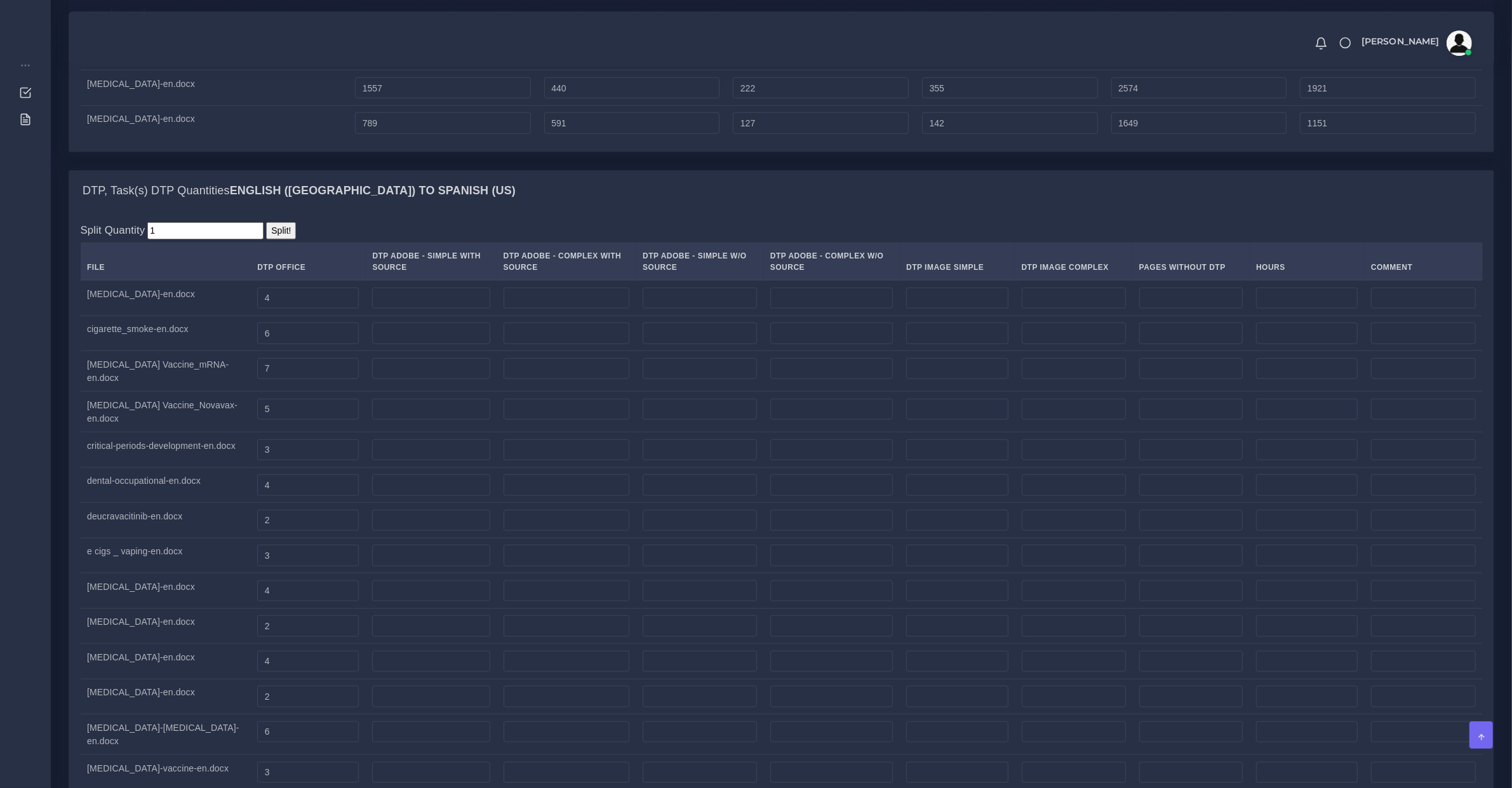
type input "0.05"
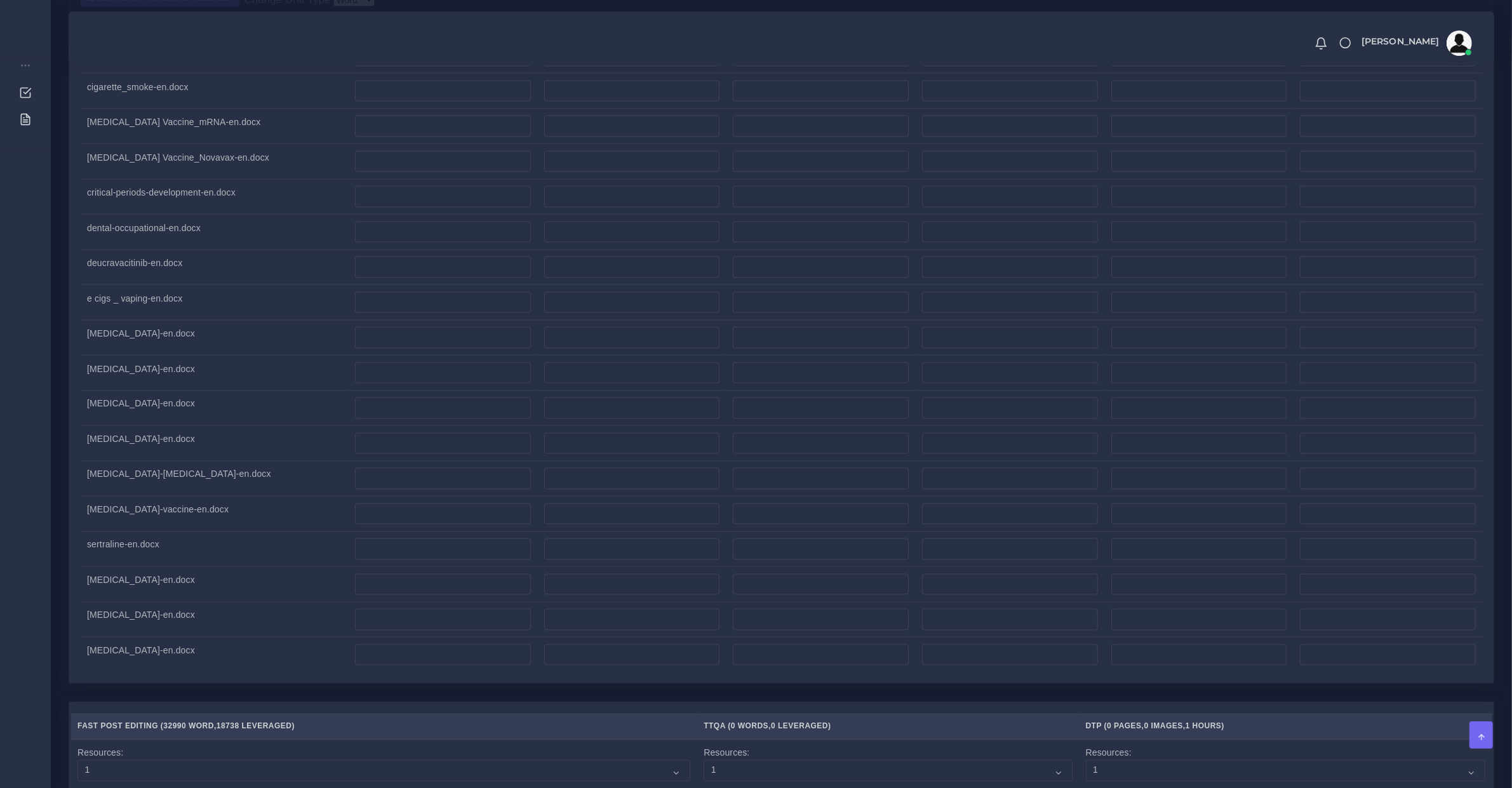
scroll to position [3182, 0]
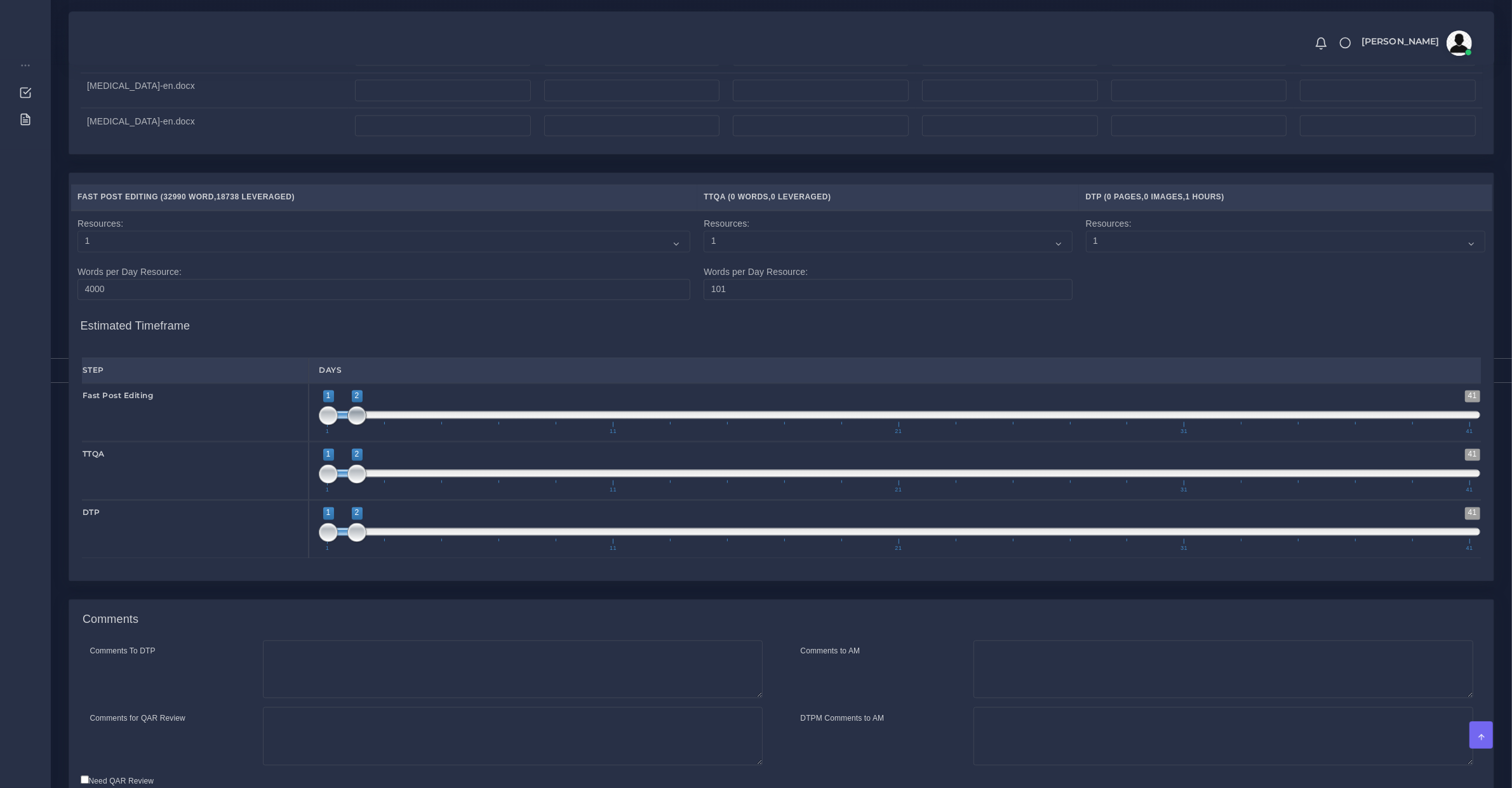
type input "1;3"
drag, startPoint x: 357, startPoint y: 430, endPoint x: 381, endPoint y: 430, distance: 24.0
click at [381, 425] on span at bounding box center [385, 415] width 19 height 19
click at [407, 477] on span at bounding box center [900, 473] width 1161 height 8
drag, startPoint x: 407, startPoint y: 483, endPoint x: 392, endPoint y: 484, distance: 15.0
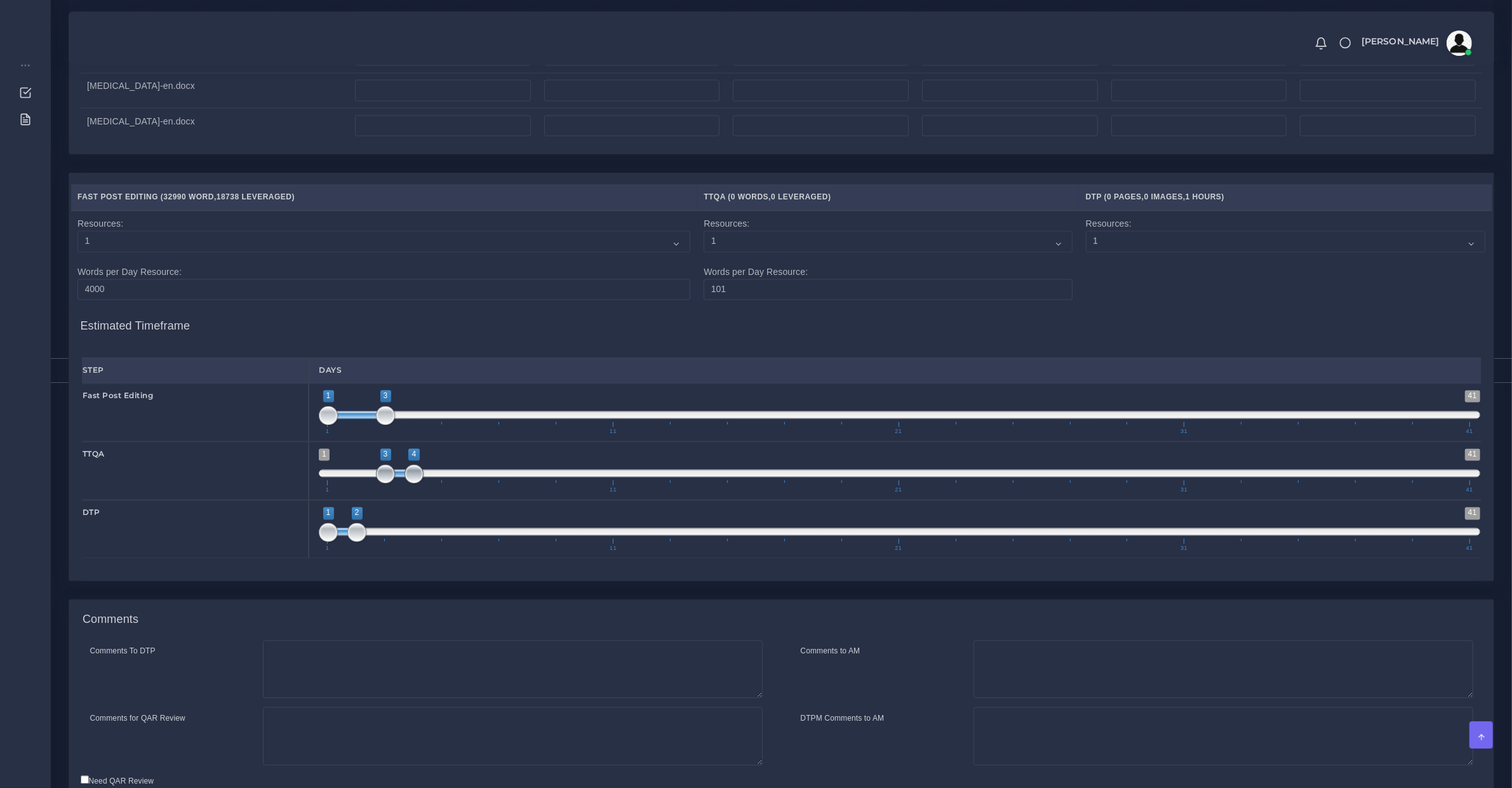
click at [405, 484] on span at bounding box center [414, 473] width 19 height 19
type input "4;4"
drag, startPoint x: 392, startPoint y: 484, endPoint x: 424, endPoint y: 489, distance: 32.4
click at [395, 484] on span at bounding box center [385, 473] width 19 height 19
drag, startPoint x: 448, startPoint y: 534, endPoint x: 442, endPoint y: 536, distance: 6.3
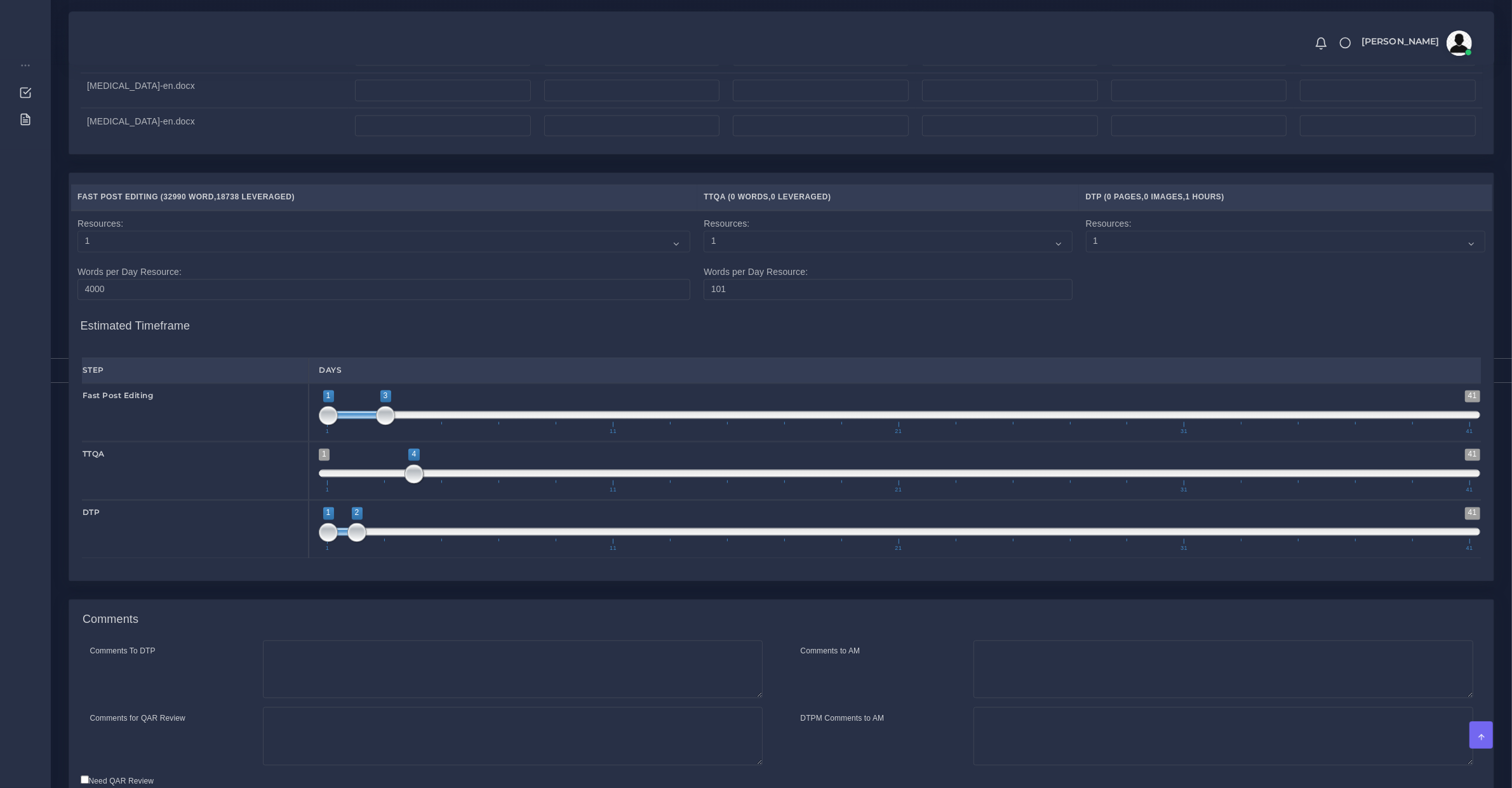
click at [447, 535] on span "1 41 1 2 1 — 2 1 11 21 31 41" at bounding box center [900, 529] width 1161 height 44
click at [437, 539] on span "1 41 1 2 1 — 2 1 11 21 31 41" at bounding box center [900, 529] width 1161 height 44
click at [437, 542] on span "1 41 1 2 1 — 2 1 11 21 31 41" at bounding box center [900, 529] width 1161 height 44
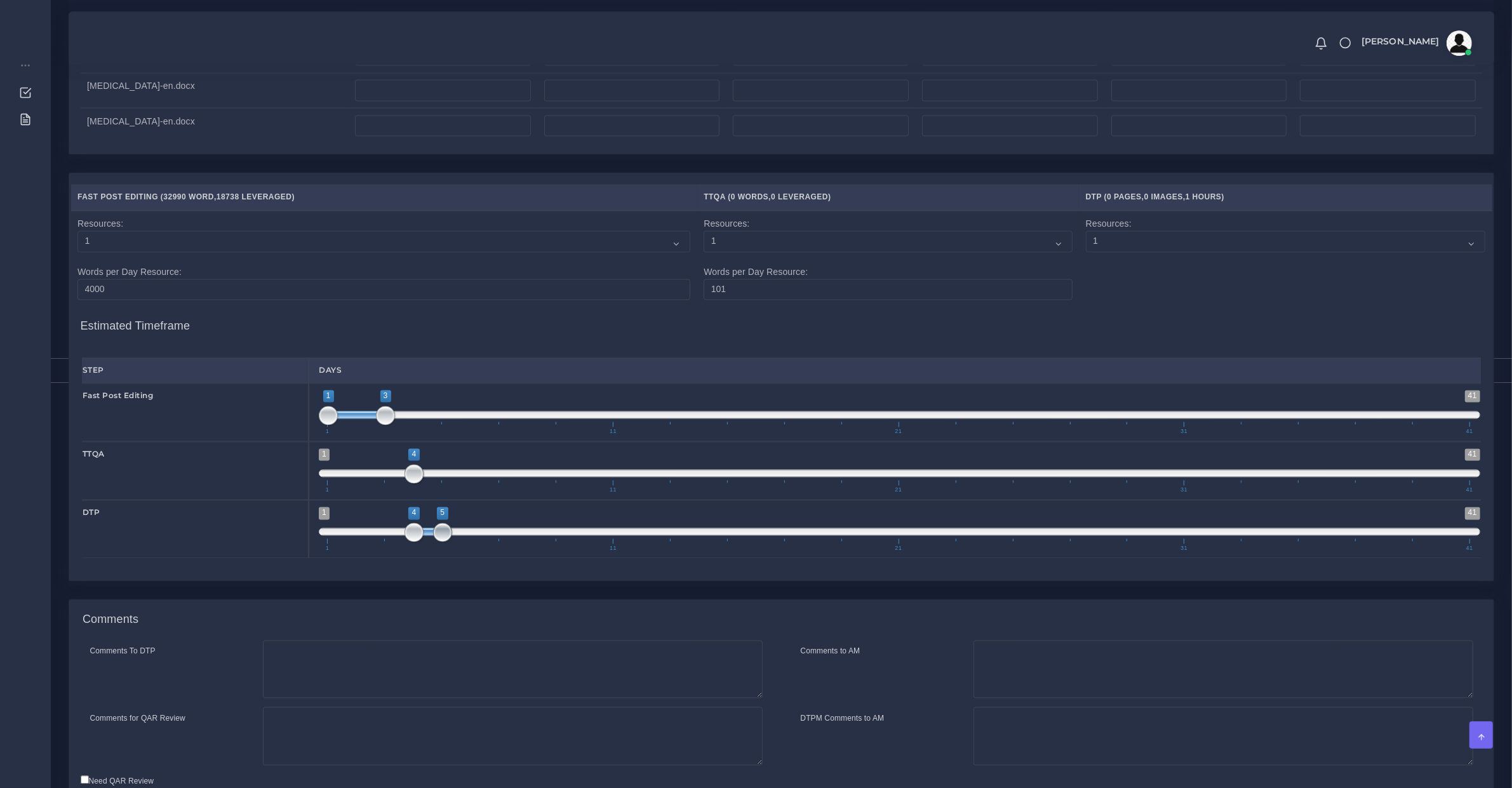
click at [437, 542] on span at bounding box center [443, 532] width 19 height 19
click at [439, 542] on span at bounding box center [443, 532] width 19 height 19
type input "5;5"
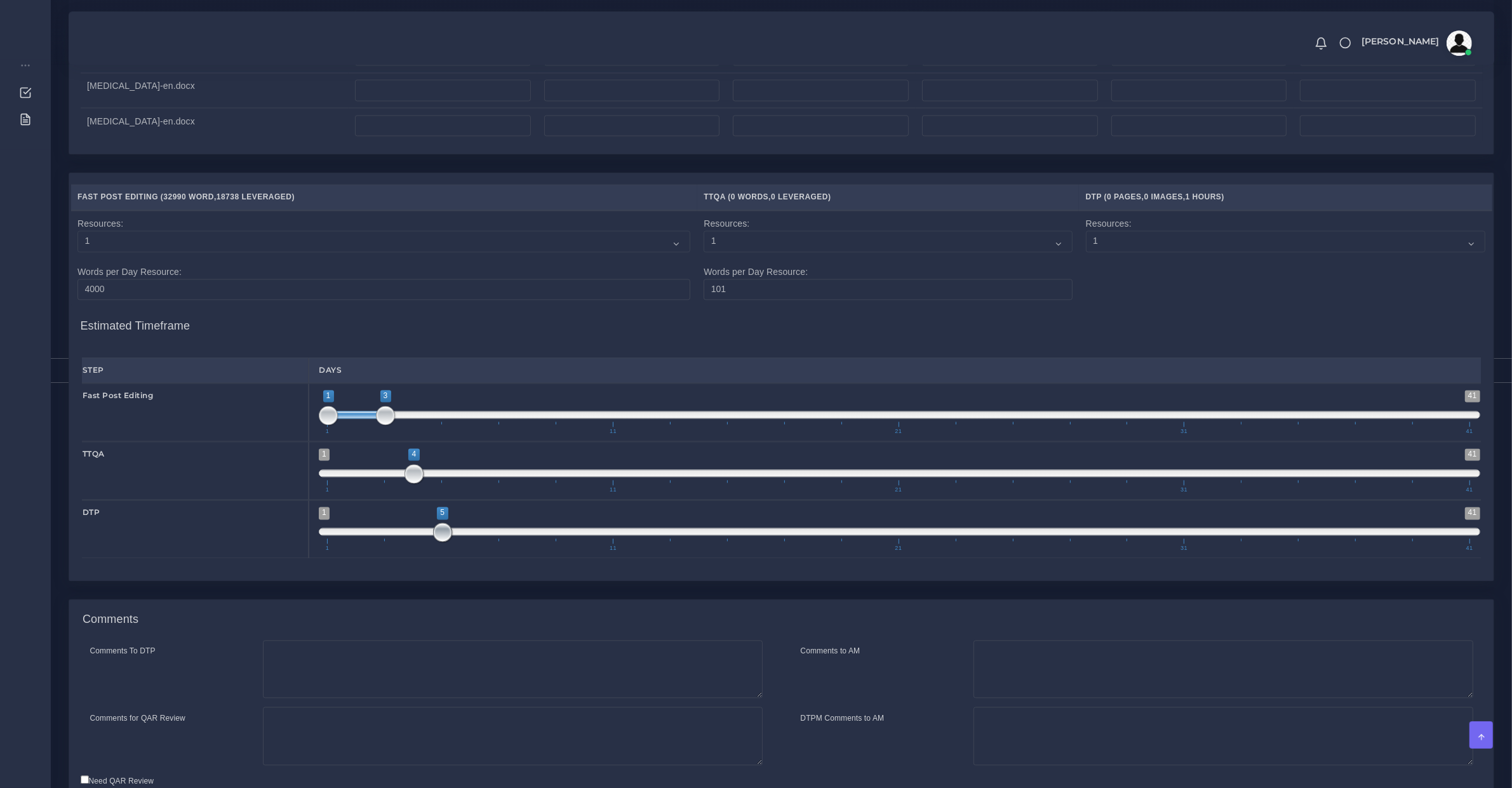
drag, startPoint x: 421, startPoint y: 548, endPoint x: 444, endPoint y: 545, distance: 23.2
click at [444, 542] on span at bounding box center [443, 532] width 19 height 19
click at [495, 762] on textarea "Comments for QAR Review" at bounding box center [512, 736] width 500 height 59
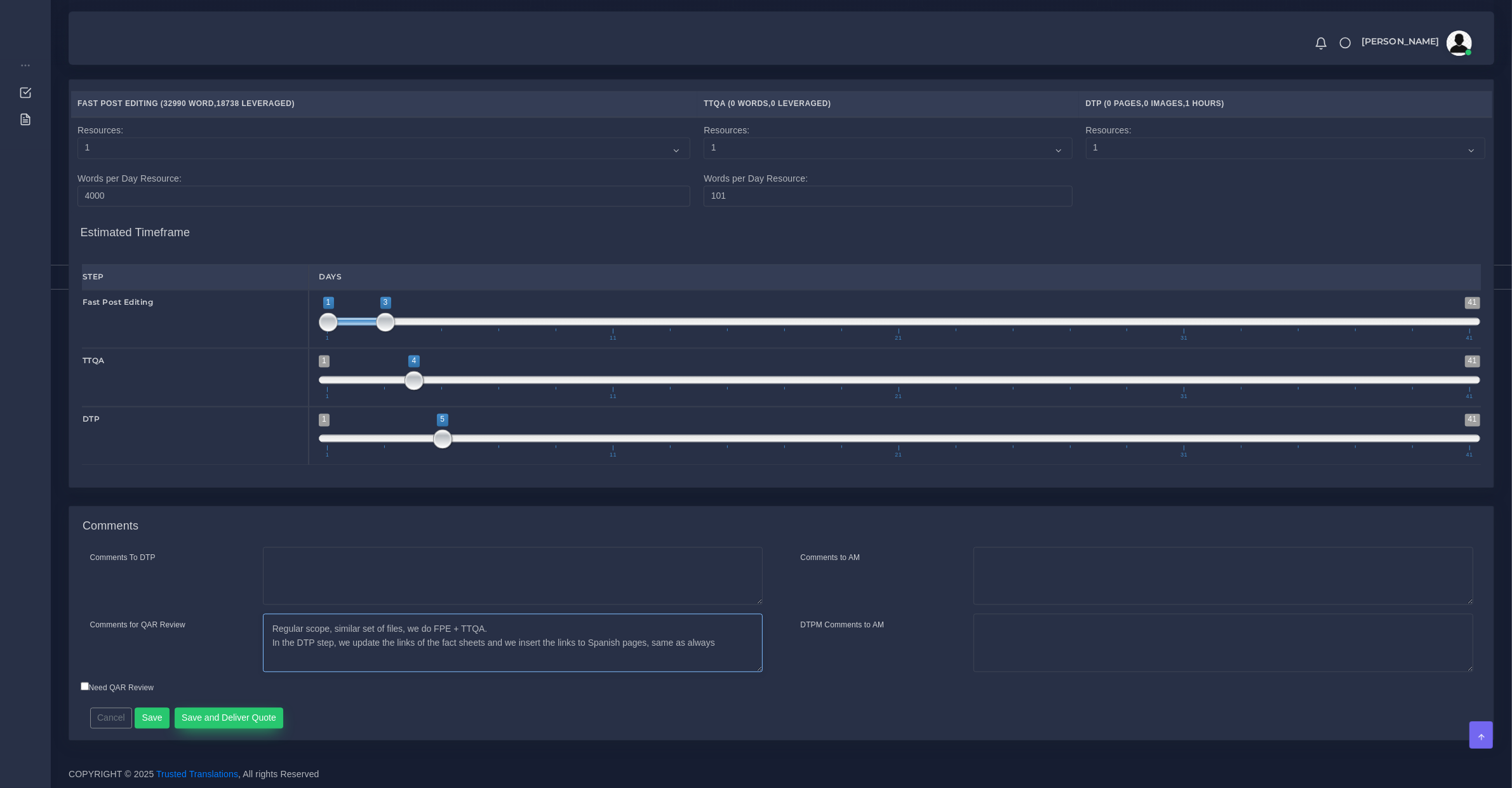
type textarea "Regular scope, similar set of files, we do FPE + TTQA. In the DTP step, we upda…"
click at [256, 713] on button "Save and Deliver Quote" at bounding box center [229, 719] width 110 height 22
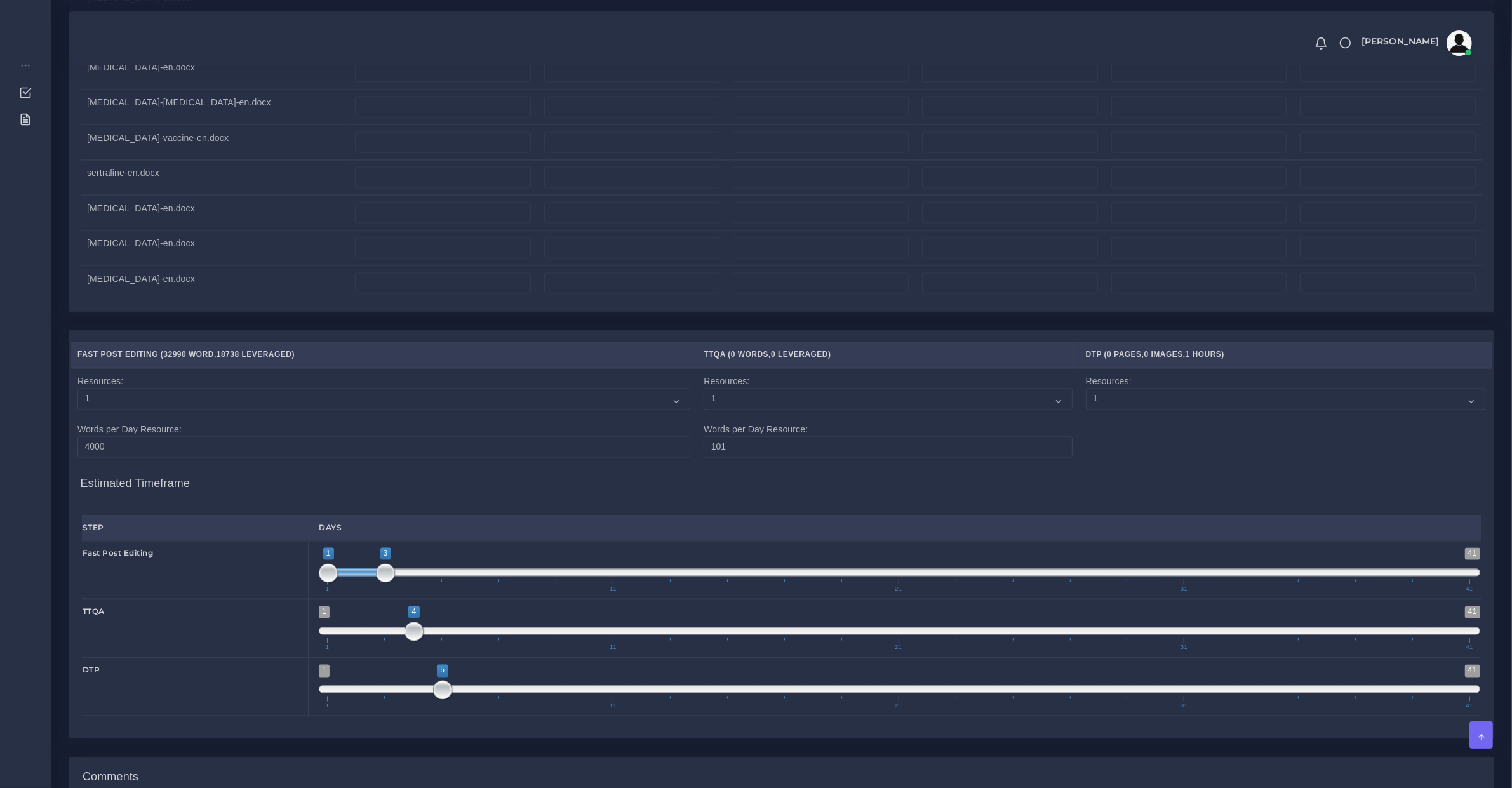
scroll to position [3156, 0]
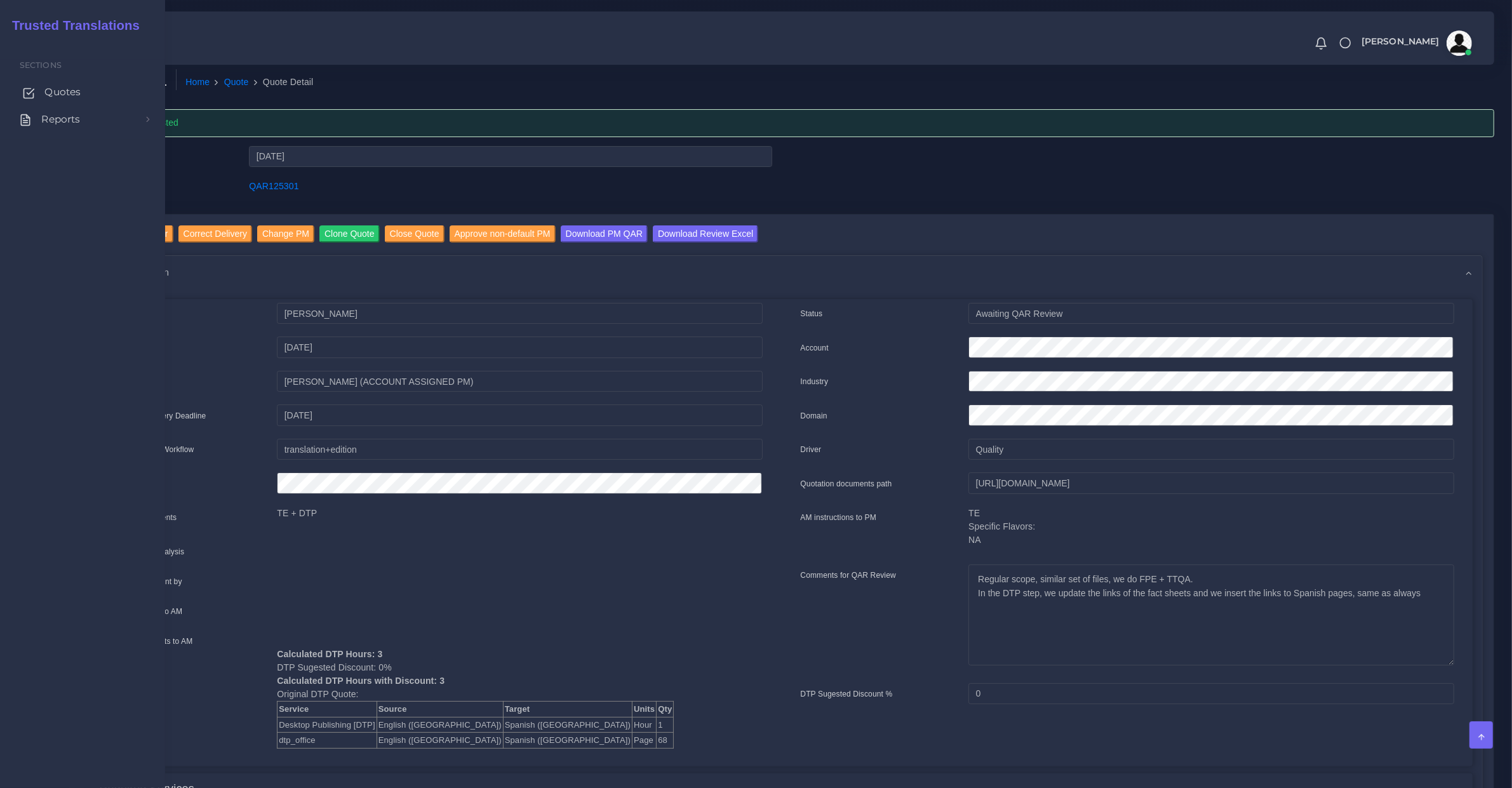
click at [56, 95] on span "Quotes" at bounding box center [62, 92] width 36 height 14
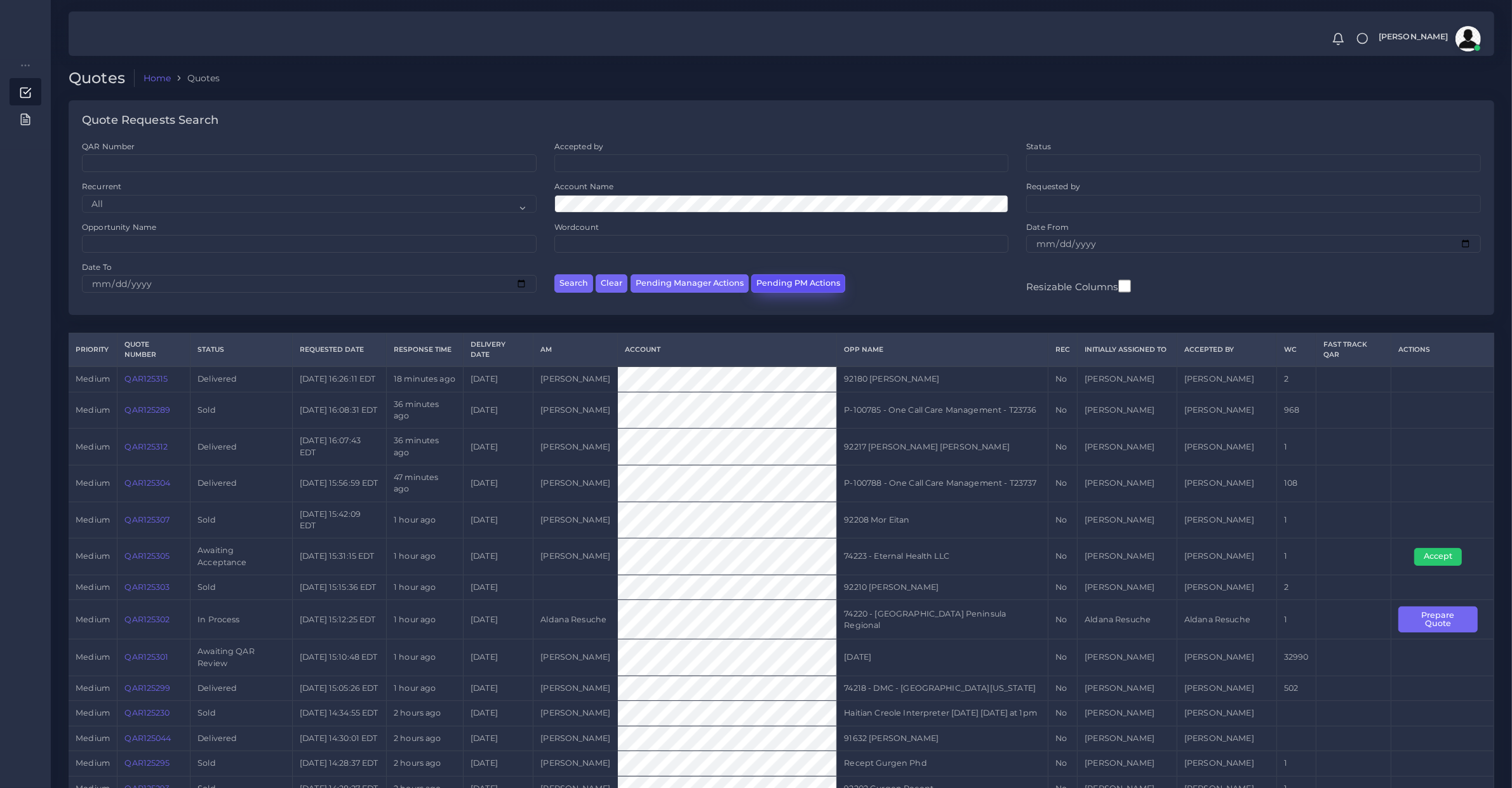
click at [783, 290] on button "Pending PM Actions" at bounding box center [798, 284] width 94 height 18
select select "awaiting_acceptance"
